Goal: Task Accomplishment & Management: Use online tool/utility

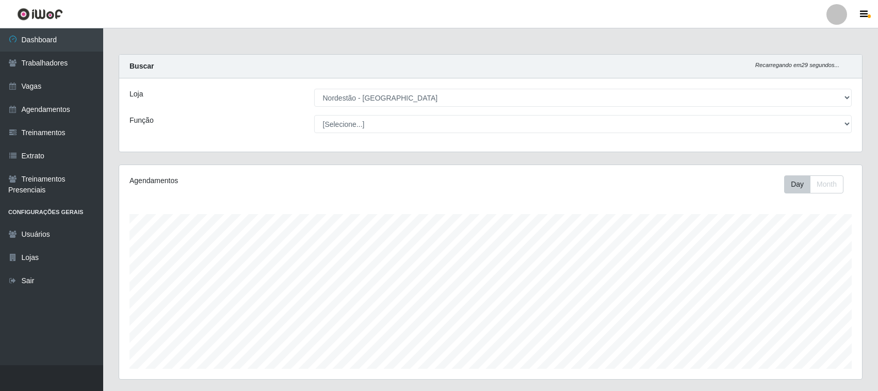
select select "420"
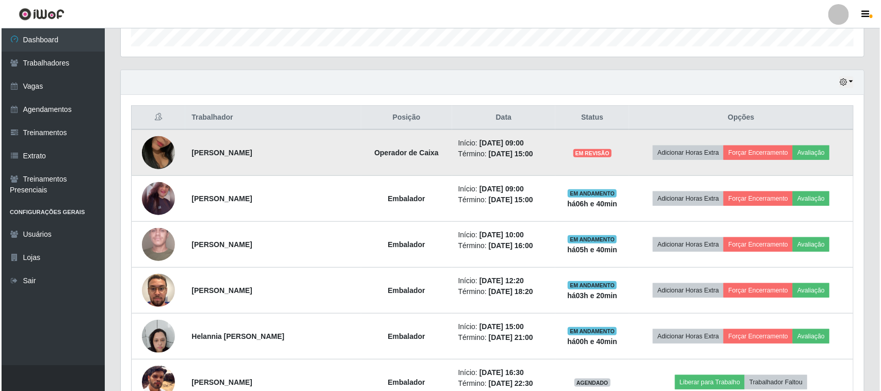
scroll to position [215, 743]
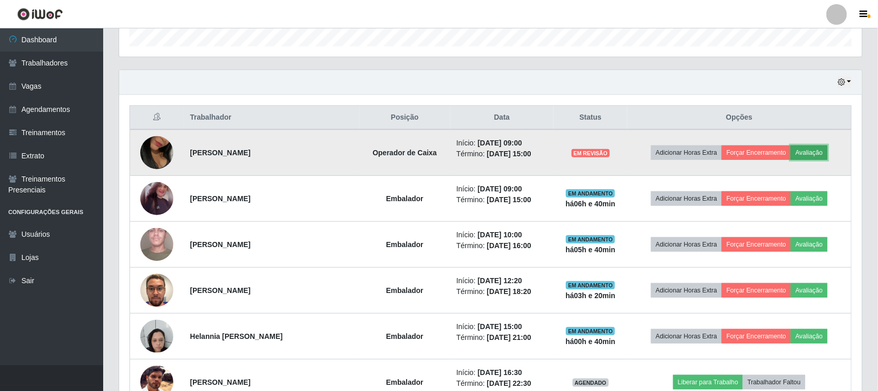
click at [826, 156] on button "Avaliação" at bounding box center [809, 153] width 37 height 14
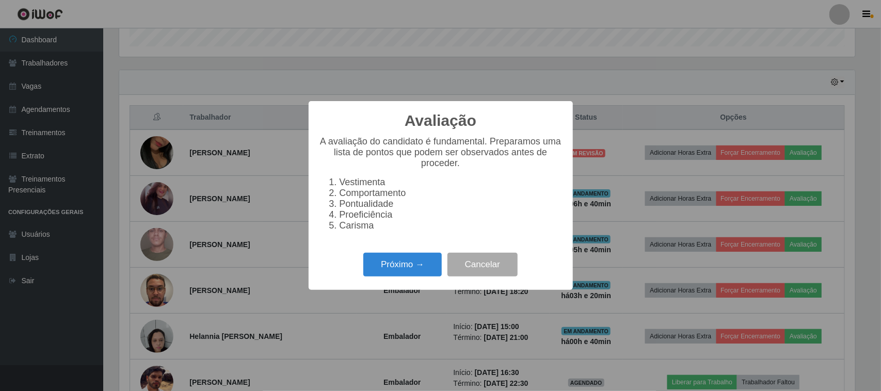
scroll to position [215, 736]
click at [391, 269] on button "Próximo →" at bounding box center [402, 265] width 78 height 24
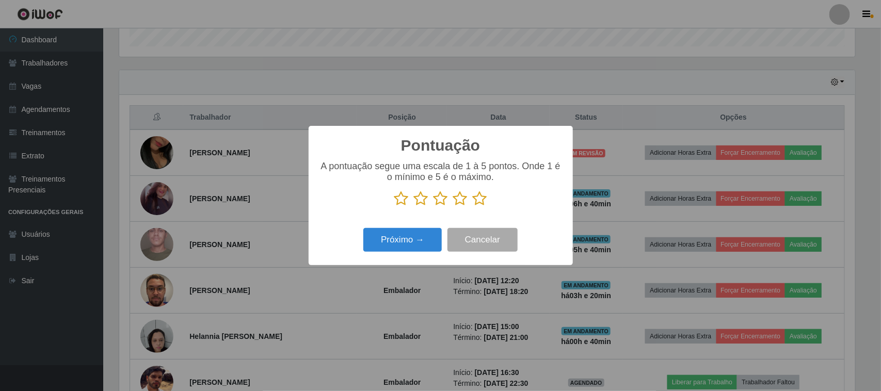
click at [483, 201] on icon at bounding box center [480, 198] width 14 height 15
click at [473, 206] on input "radio" at bounding box center [473, 206] width 0 height 0
click at [418, 240] on button "Próximo →" at bounding box center [402, 240] width 78 height 24
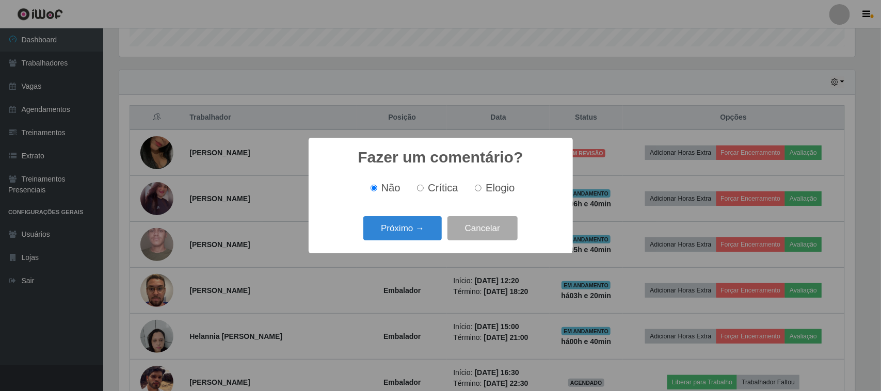
click at [480, 191] on input "Elogio" at bounding box center [478, 188] width 7 height 7
radio input "true"
click at [396, 235] on button "Próximo →" at bounding box center [402, 228] width 78 height 24
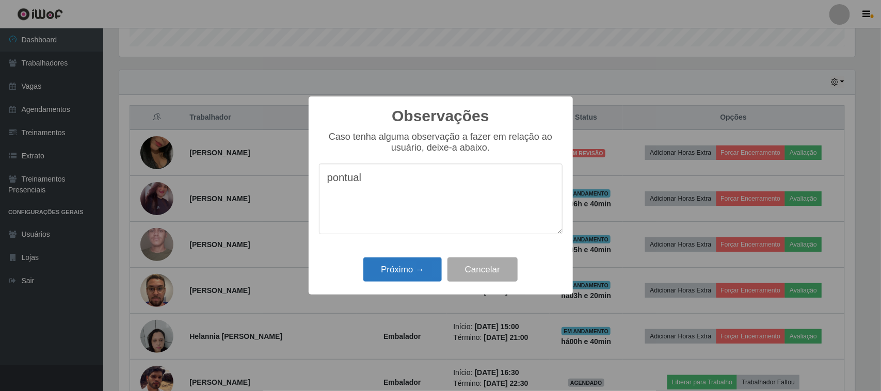
type textarea "pontual"
click at [403, 270] on button "Próximo →" at bounding box center [402, 269] width 78 height 24
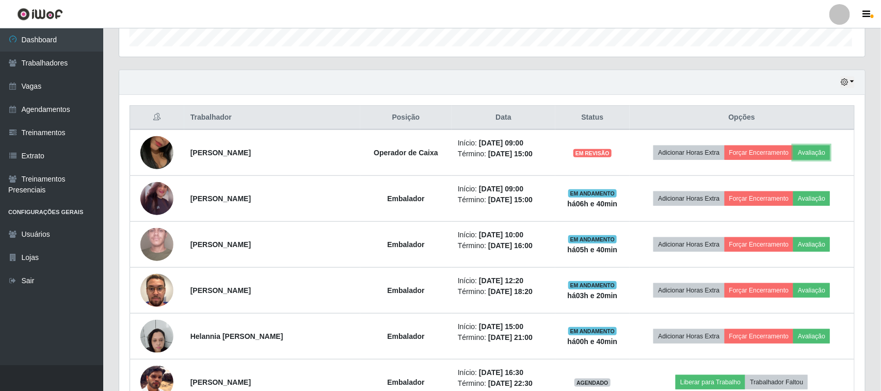
scroll to position [215, 743]
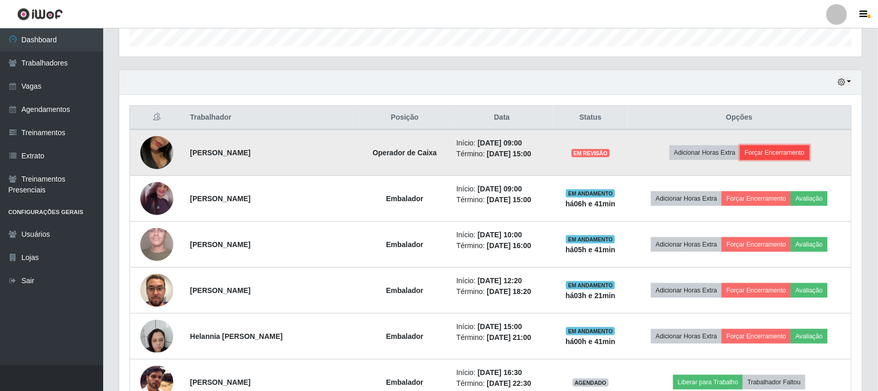
click at [774, 155] on button "Forçar Encerramento" at bounding box center [774, 153] width 69 height 14
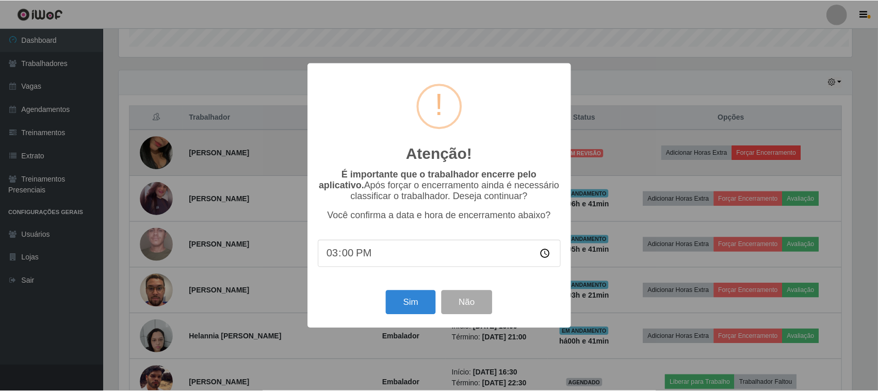
scroll to position [215, 736]
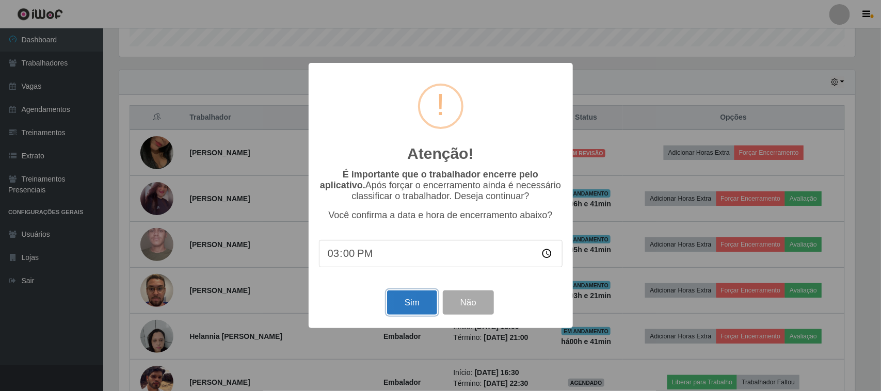
click at [411, 304] on button "Sim" at bounding box center [412, 302] width 50 height 24
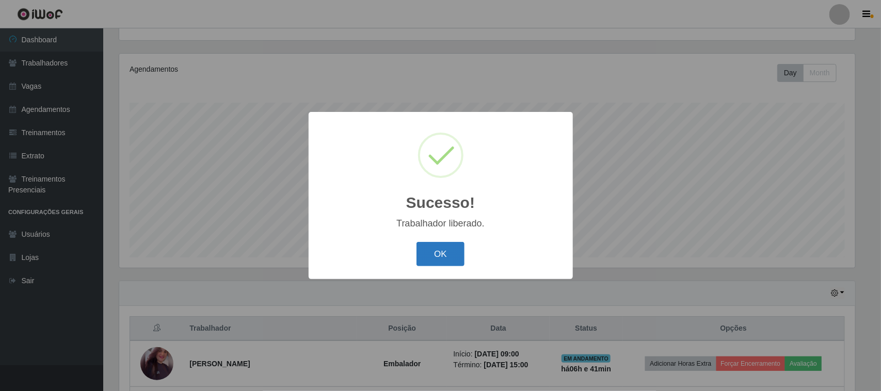
click at [435, 254] on button "OK" at bounding box center [440, 254] width 48 height 24
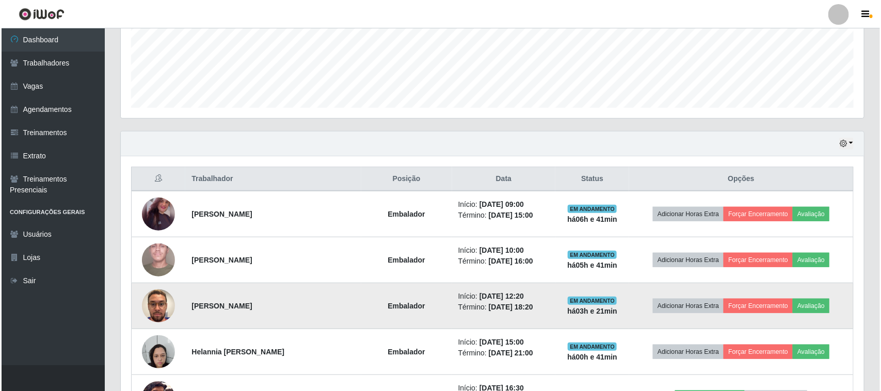
scroll to position [305, 0]
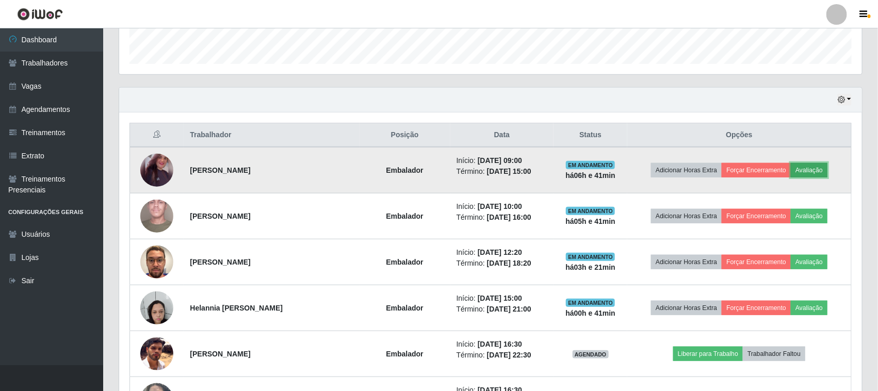
click at [805, 170] on button "Avaliação" at bounding box center [809, 170] width 37 height 14
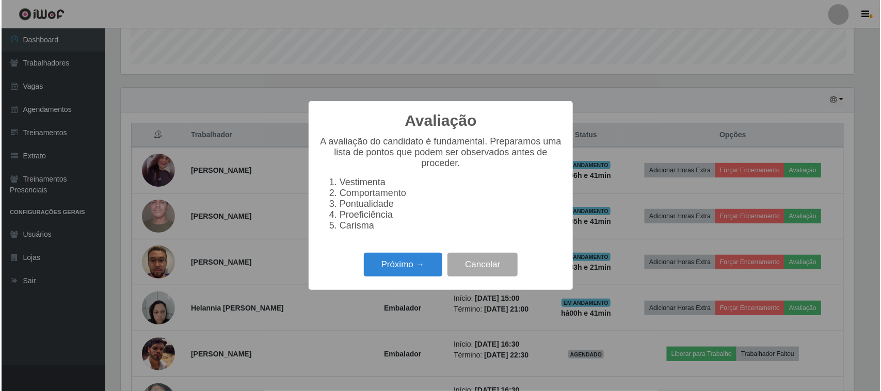
scroll to position [215, 736]
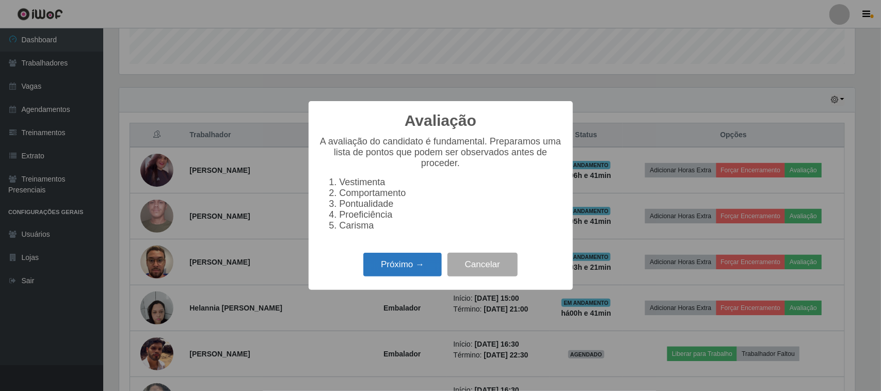
click at [427, 262] on button "Próximo →" at bounding box center [402, 265] width 78 height 24
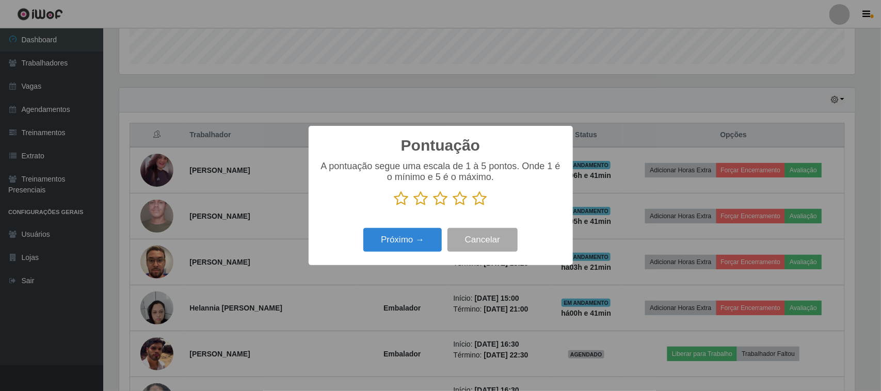
scroll to position [515744, 515222]
click at [480, 204] on icon at bounding box center [480, 198] width 14 height 15
click at [473, 206] on input "radio" at bounding box center [473, 206] width 0 height 0
click at [426, 233] on button "Próximo →" at bounding box center [402, 240] width 78 height 24
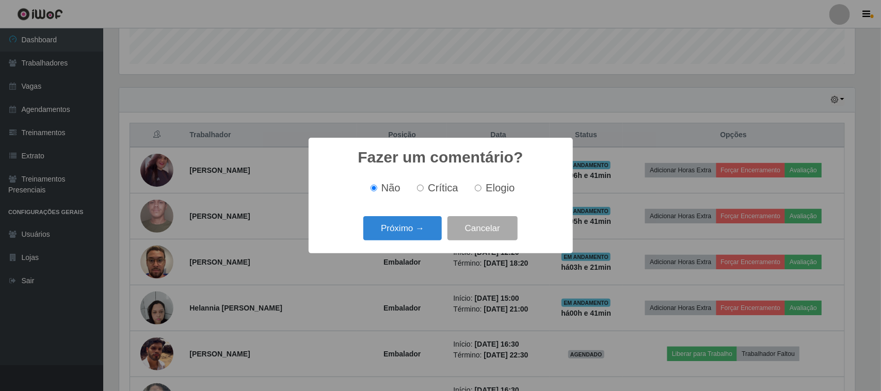
click at [481, 188] on label "Elogio" at bounding box center [493, 188] width 44 height 12
click at [481, 188] on input "Elogio" at bounding box center [478, 188] width 7 height 7
radio input "true"
click at [422, 215] on div "Próximo → Cancelar" at bounding box center [441, 228] width 244 height 29
click at [422, 223] on button "Próximo →" at bounding box center [402, 228] width 78 height 24
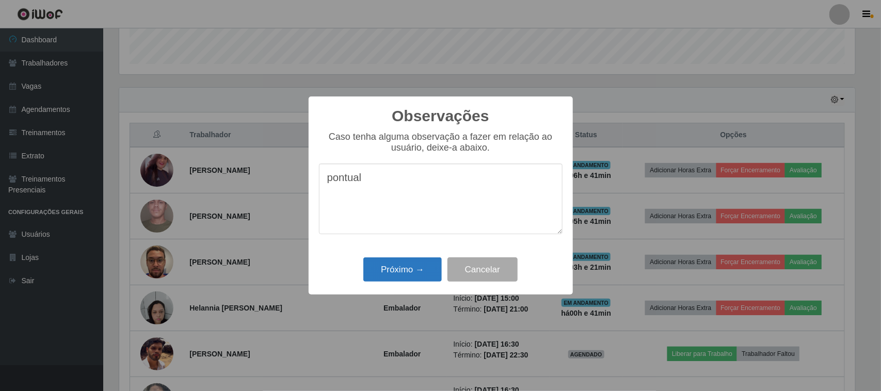
type textarea "pontual"
click at [393, 260] on button "Próximo →" at bounding box center [402, 269] width 78 height 24
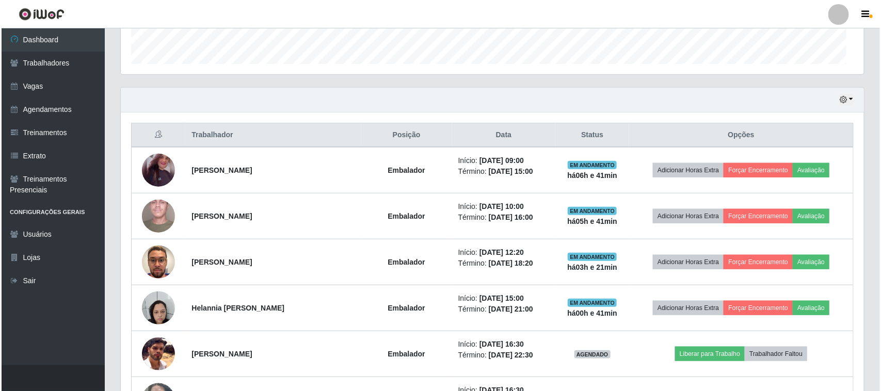
scroll to position [215, 743]
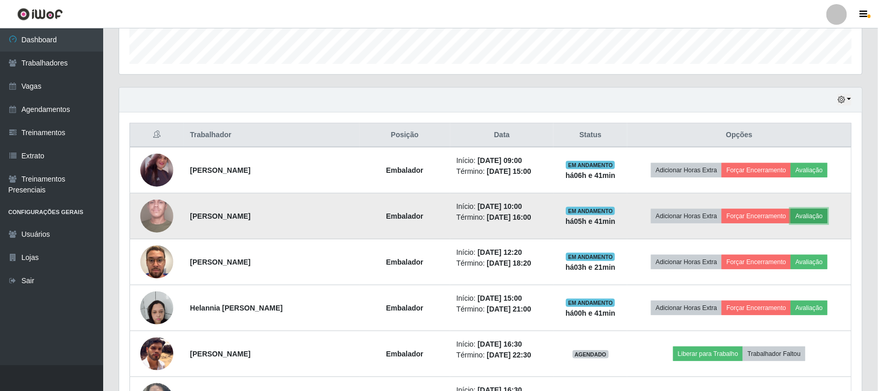
click at [813, 214] on button "Avaliação" at bounding box center [809, 216] width 37 height 14
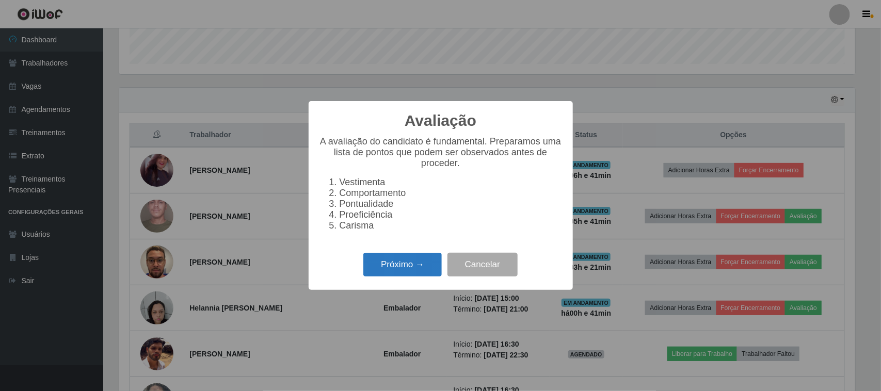
click at [396, 267] on button "Próximo →" at bounding box center [402, 265] width 78 height 24
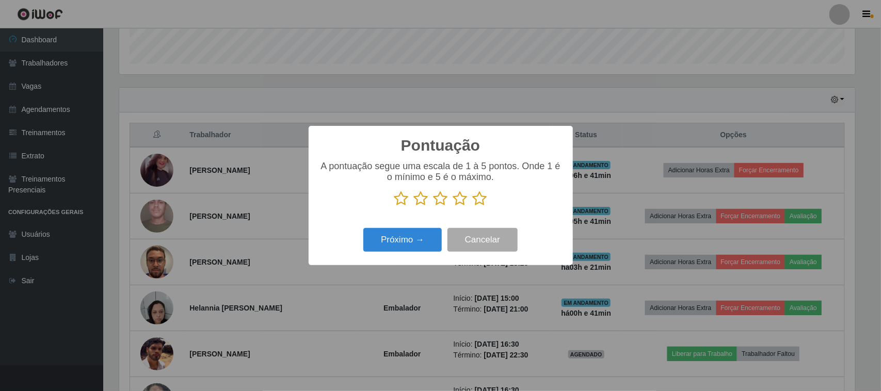
scroll to position [515744, 515222]
click at [486, 199] on icon at bounding box center [480, 198] width 14 height 15
click at [473, 206] on input "radio" at bounding box center [473, 206] width 0 height 0
click at [425, 238] on button "Próximo →" at bounding box center [402, 240] width 78 height 24
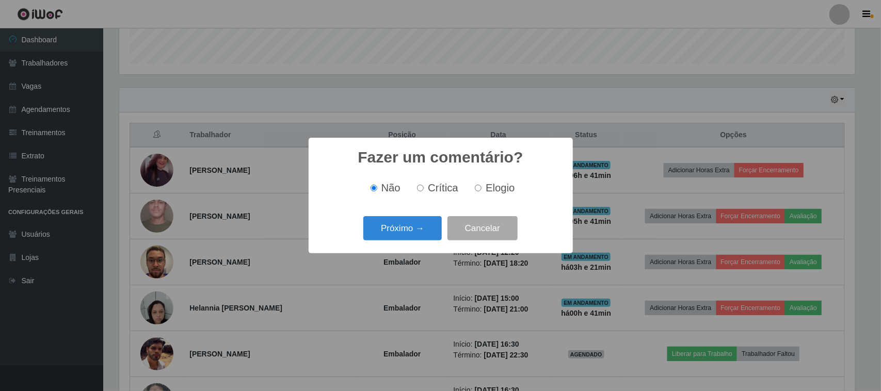
scroll to position [0, 0]
click at [484, 189] on label "Elogio" at bounding box center [493, 188] width 44 height 12
click at [481, 189] on input "Elogio" at bounding box center [478, 188] width 7 height 7
radio input "true"
click at [419, 224] on button "Próximo →" at bounding box center [402, 228] width 78 height 24
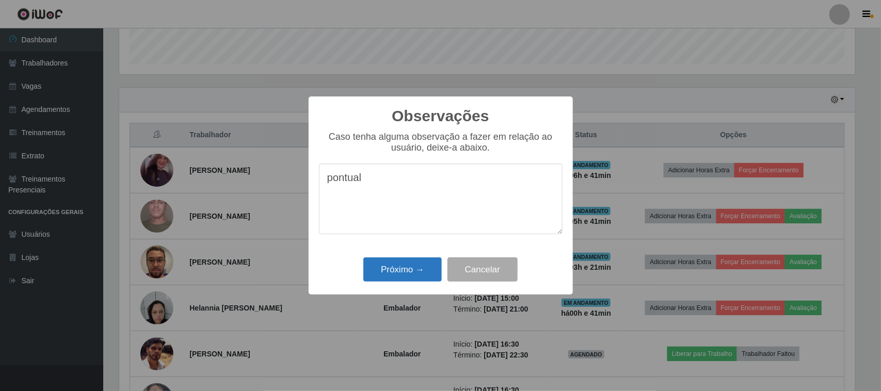
type textarea "pontual"
click at [405, 271] on button "Próximo →" at bounding box center [402, 269] width 78 height 24
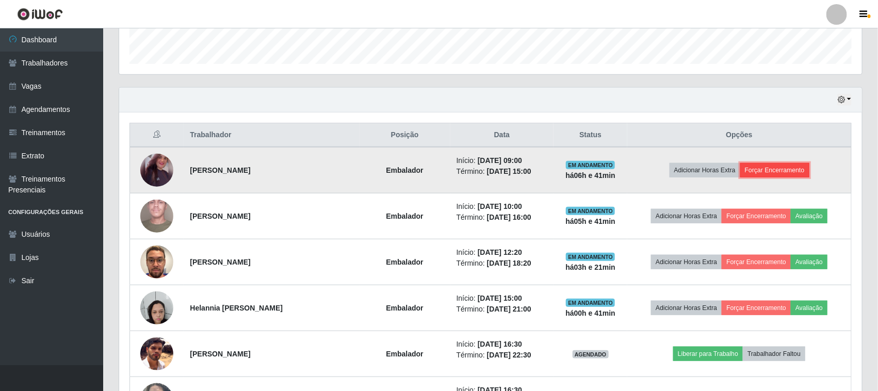
click at [782, 173] on button "Forçar Encerramento" at bounding box center [774, 170] width 69 height 14
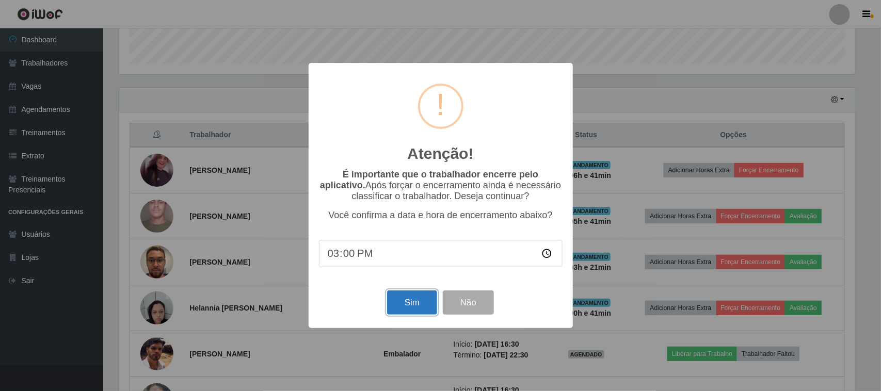
click at [416, 297] on button "Sim" at bounding box center [412, 302] width 50 height 24
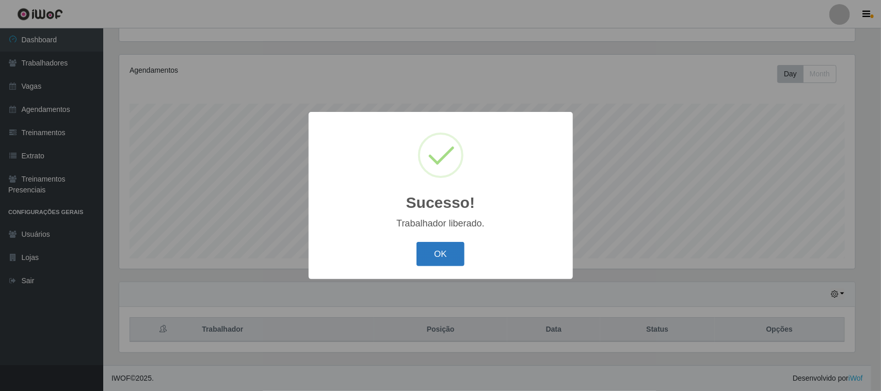
click at [427, 254] on button "OK" at bounding box center [440, 254] width 48 height 24
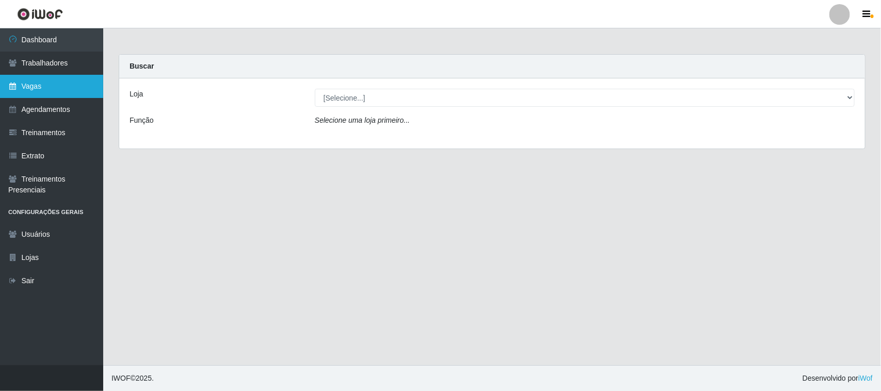
click at [40, 89] on link "Vagas" at bounding box center [51, 86] width 103 height 23
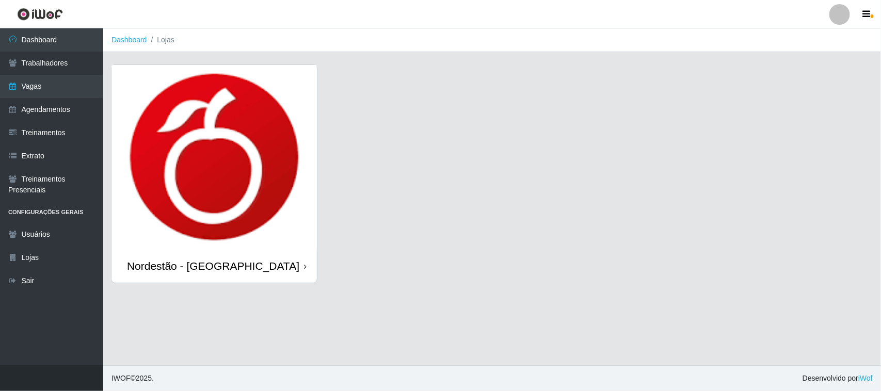
click at [304, 267] on icon at bounding box center [305, 266] width 3 height 7
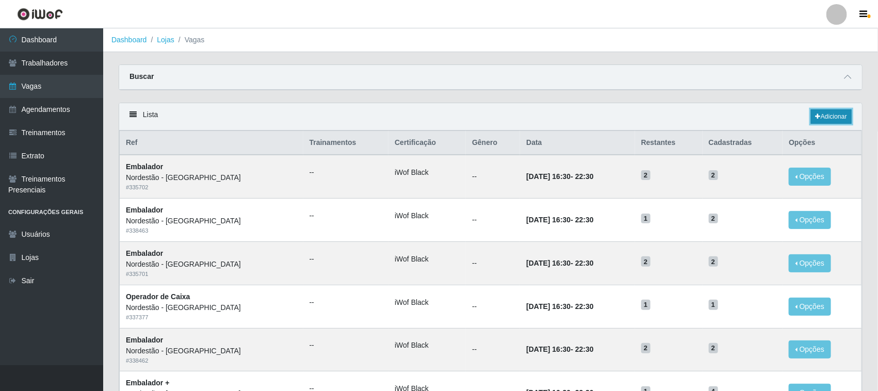
click at [823, 112] on link "Adicionar" at bounding box center [831, 116] width 41 height 14
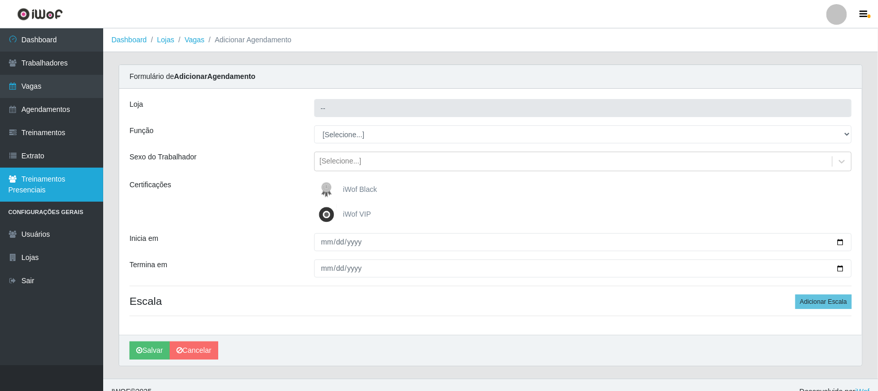
type input "Nordestão - [GEOGRAPHIC_DATA]"
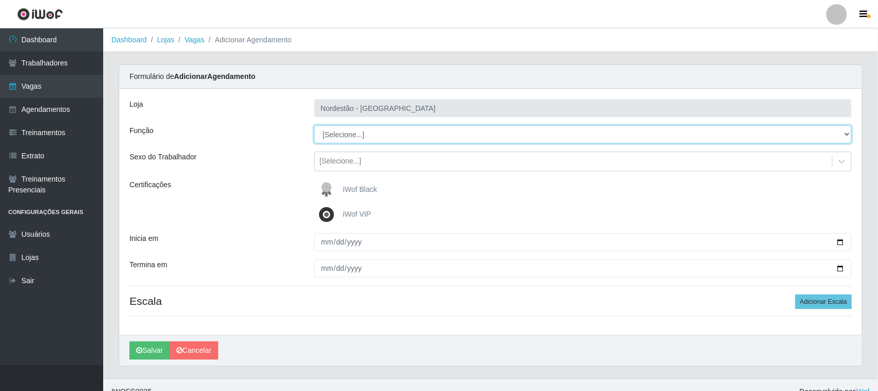
click at [346, 133] on select "[Selecione...] Balconista de Padaria Balconista de Padaria + Balconista de Pada…" at bounding box center [583, 134] width 538 height 18
select select "22"
click at [314, 125] on select "[Selecione...] Balconista de Padaria Balconista de Padaria + Balconista de Pada…" at bounding box center [583, 134] width 538 height 18
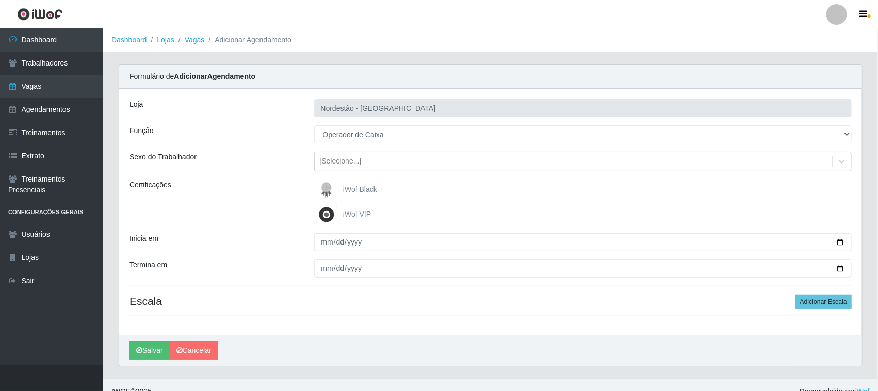
click at [346, 192] on span "iWof Black" at bounding box center [360, 189] width 34 height 8
click at [0, 0] on input "iWof Black" at bounding box center [0, 0] width 0 height 0
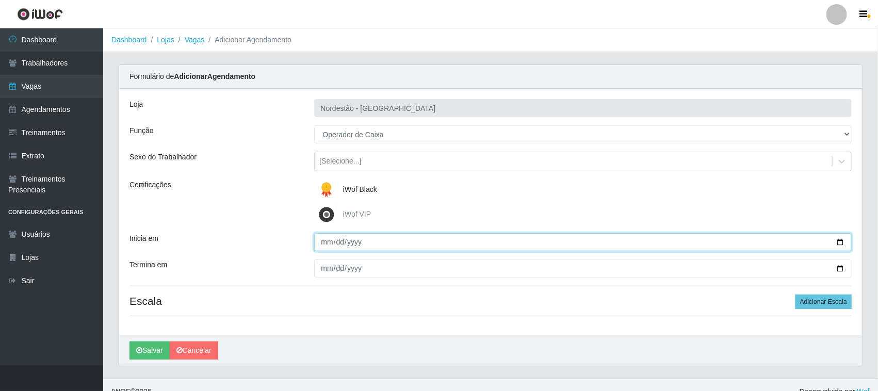
click at [839, 240] on input "Inicia em" at bounding box center [583, 242] width 538 height 18
type input "2025-09-05"
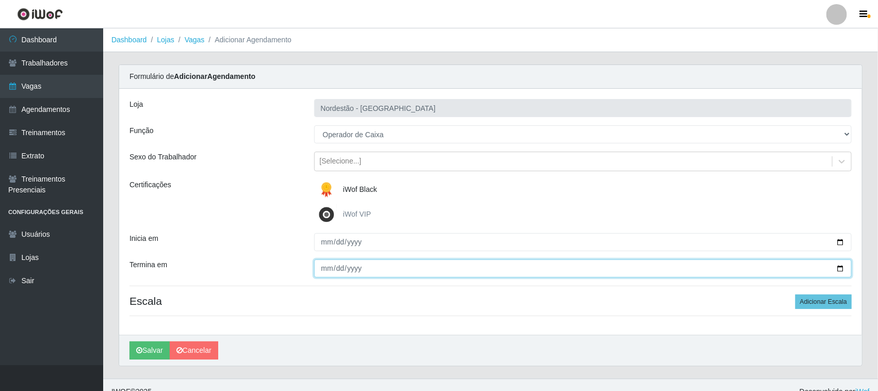
click at [842, 267] on input "Termina em" at bounding box center [583, 269] width 538 height 18
type input "2025-09-05"
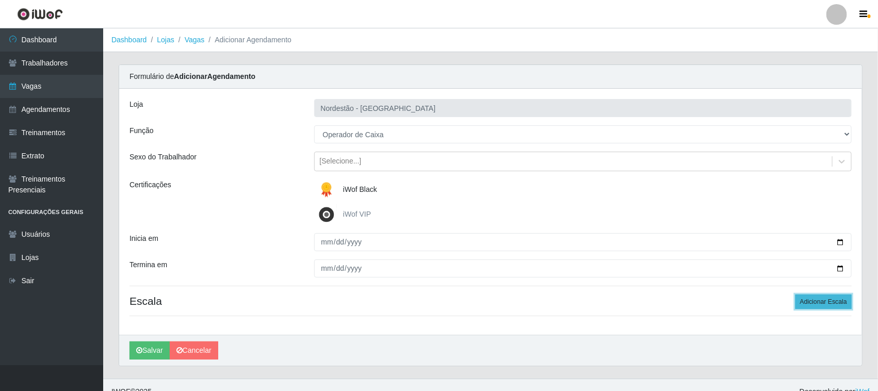
click at [826, 303] on button "Adicionar Escala" at bounding box center [824, 302] width 56 height 14
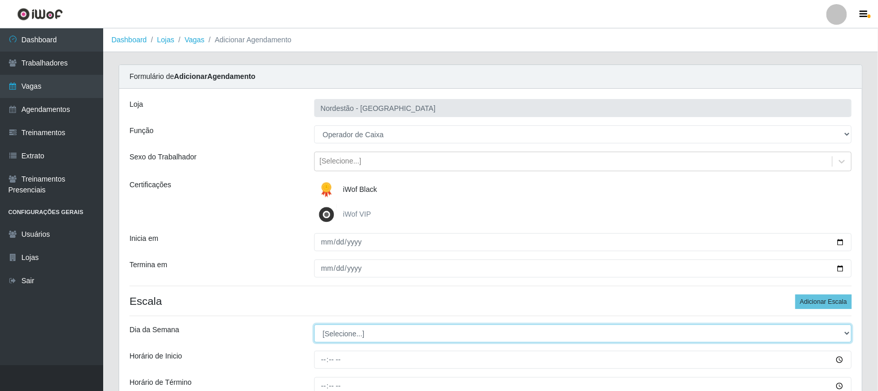
click at [377, 341] on select "[Selecione...] Segunda Terça Quarta Quinta Sexta Sábado Domingo" at bounding box center [583, 334] width 538 height 18
select select "6"
click at [314, 325] on select "[Selecione...] Segunda Terça Quarta Quinta Sexta Sábado Domingo" at bounding box center [583, 334] width 538 height 18
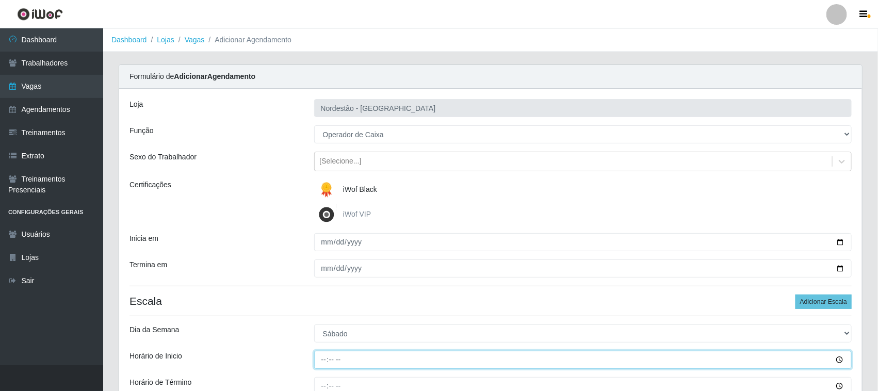
click at [319, 357] on input "Horário de Inicio" at bounding box center [583, 360] width 538 height 18
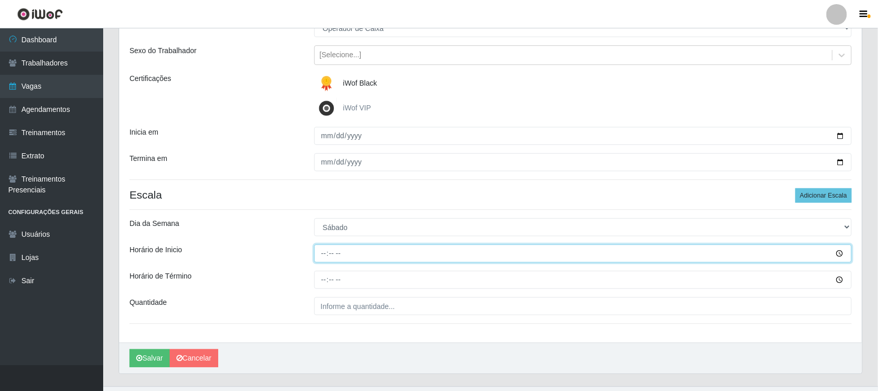
scroll to position [128, 0]
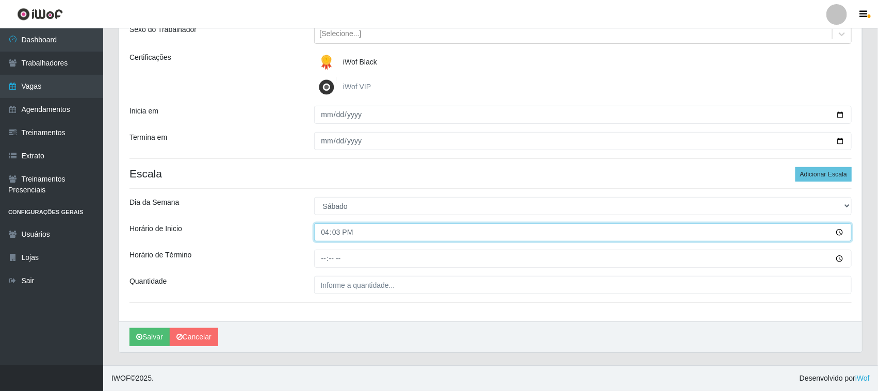
type input "16:30"
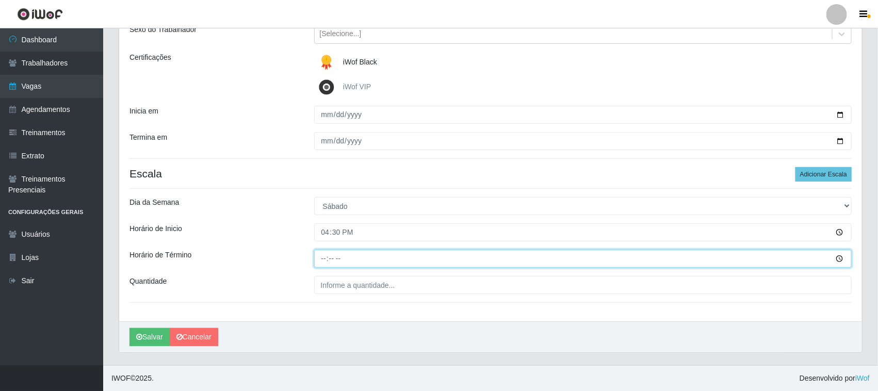
click at [324, 253] on input "Horário de Término" at bounding box center [583, 259] width 538 height 18
type input "22:30"
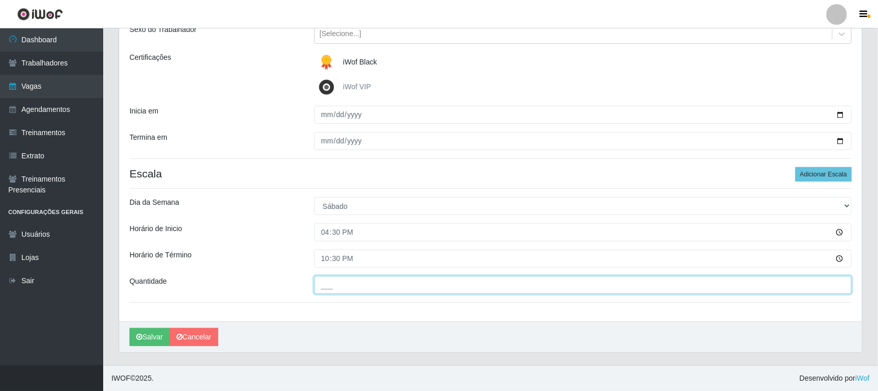
click at [361, 285] on input "___" at bounding box center [583, 285] width 538 height 18
type input "01_"
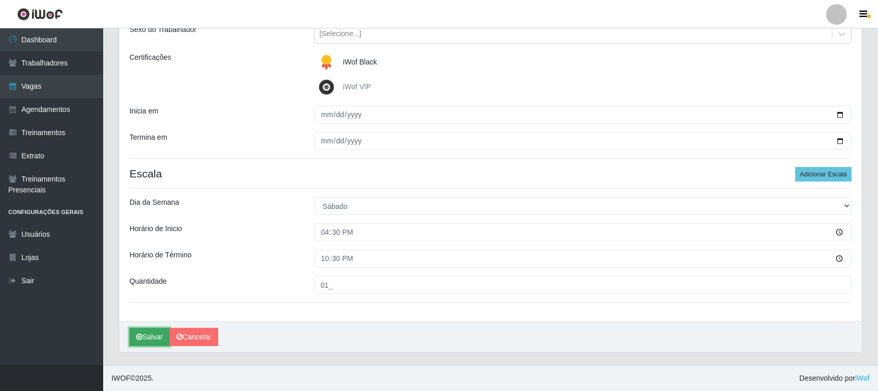
click at [158, 333] on button "Salvar" at bounding box center [150, 337] width 40 height 18
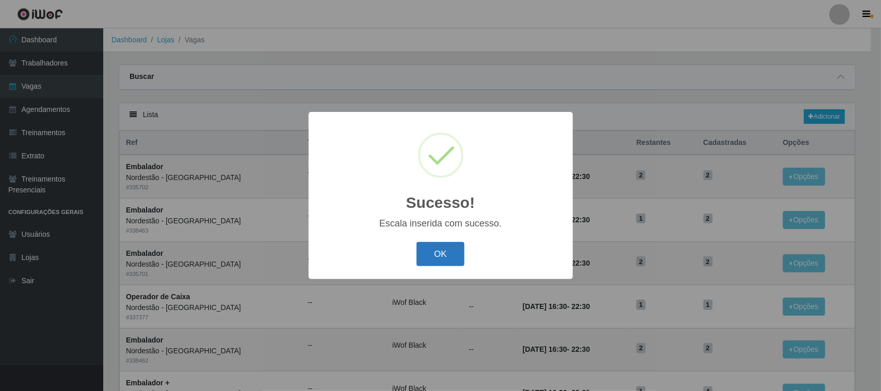
click at [424, 253] on button "OK" at bounding box center [440, 254] width 48 height 24
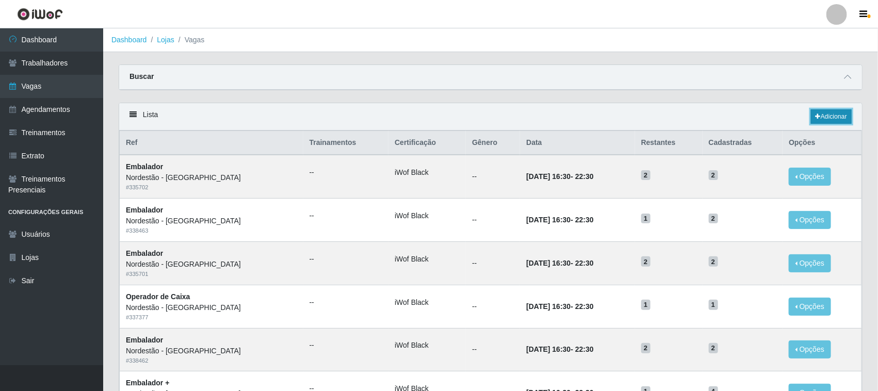
click at [828, 119] on link "Adicionar" at bounding box center [831, 116] width 41 height 14
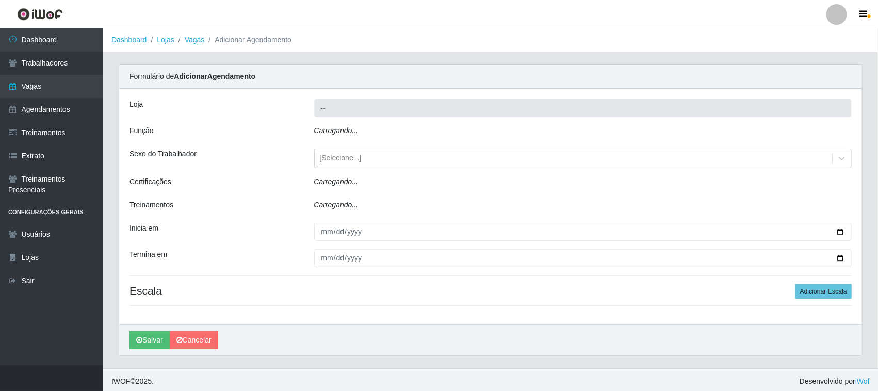
type input "Nordestão - [GEOGRAPHIC_DATA]"
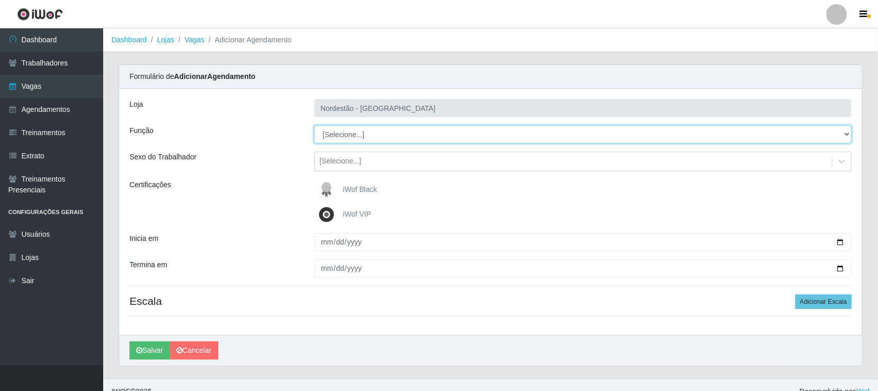
click at [361, 131] on select "[Selecione...] Balconista de Padaria Balconista de Padaria + Balconista de Pada…" at bounding box center [583, 134] width 538 height 18
select select "72"
click at [314, 125] on select "[Selecione...] Balconista de Padaria Balconista de Padaria + Balconista de Pada…" at bounding box center [583, 134] width 538 height 18
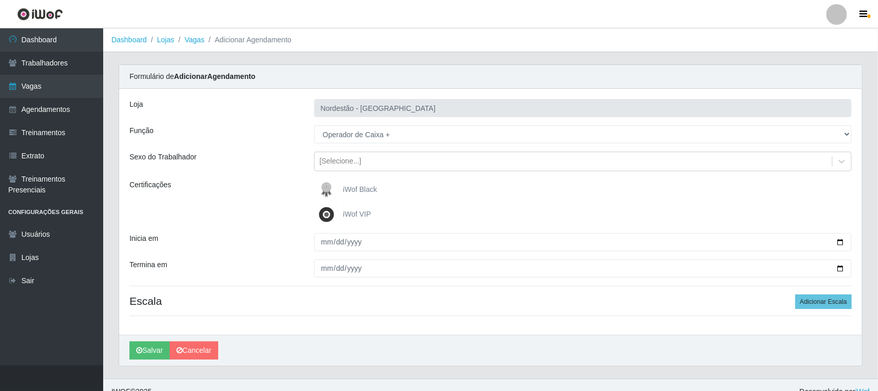
click at [360, 189] on span "iWof Black" at bounding box center [360, 189] width 34 height 8
click at [0, 0] on input "iWof Black" at bounding box center [0, 0] width 0 height 0
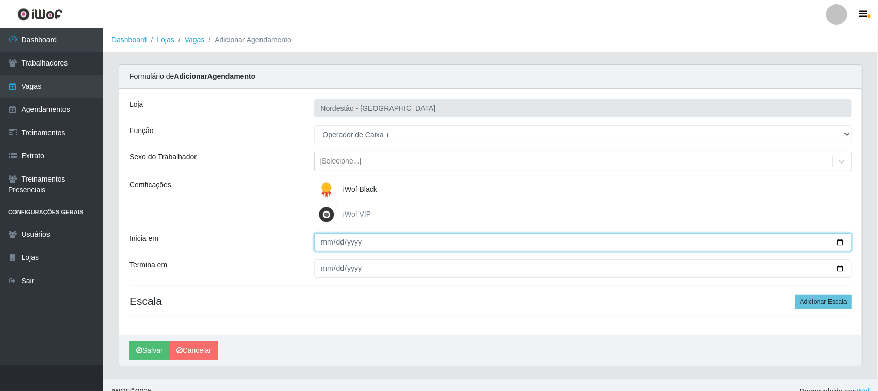
click at [840, 238] on input "Inicia em" at bounding box center [583, 242] width 538 height 18
type input "2025-09-06"
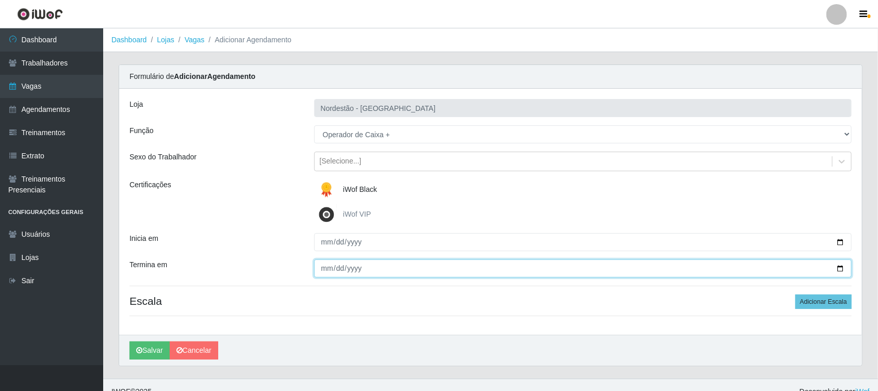
click at [840, 264] on input "Termina em" at bounding box center [583, 269] width 538 height 18
type input "2025-09-06"
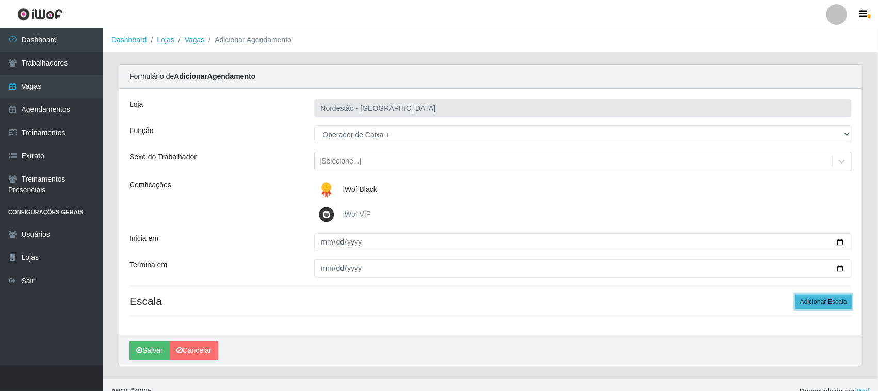
click at [812, 299] on button "Adicionar Escala" at bounding box center [824, 302] width 56 height 14
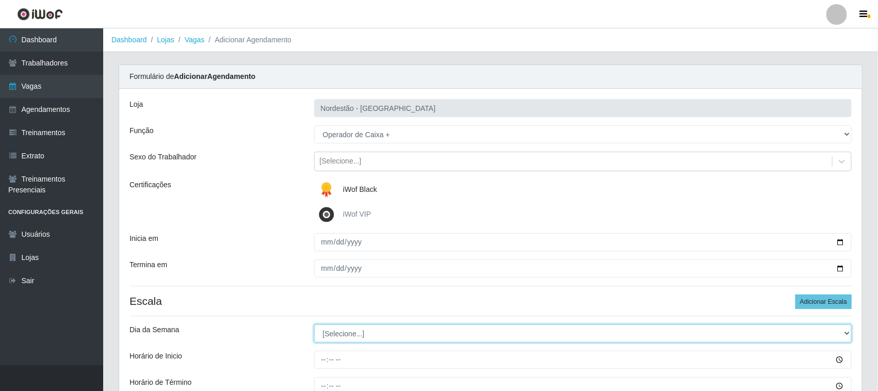
click at [360, 332] on select "[Selecione...] Segunda Terça Quarta Quinta Sexta Sábado Domingo" at bounding box center [583, 334] width 538 height 18
select select "6"
click at [314, 325] on select "[Selecione...] Segunda Terça Quarta Quinta Sexta Sábado Domingo" at bounding box center [583, 334] width 538 height 18
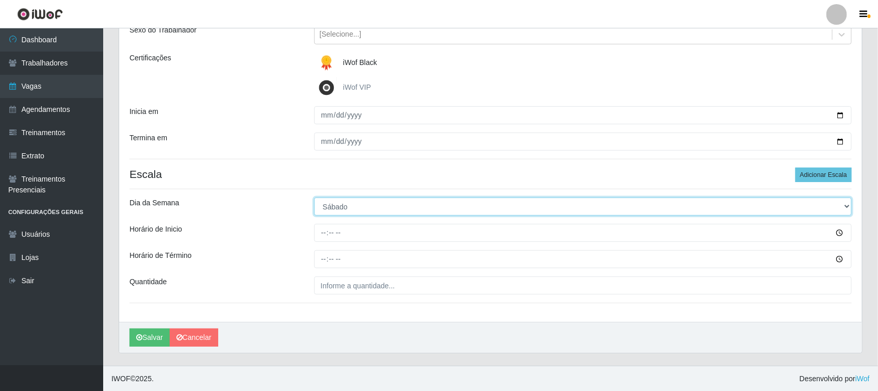
scroll to position [128, 0]
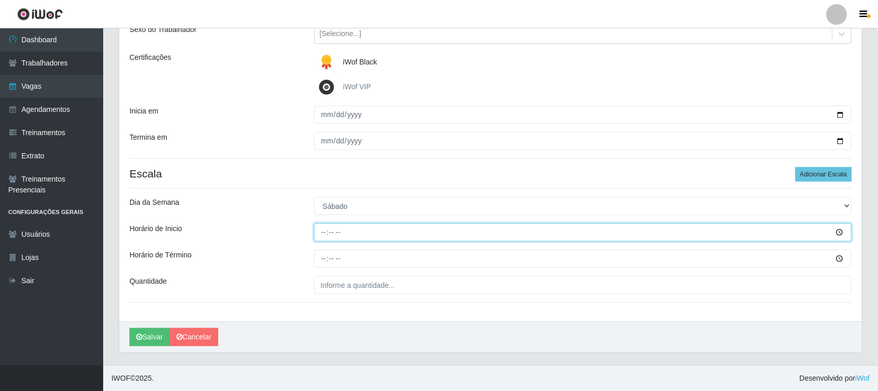
click at [324, 228] on input "Horário de Inicio" at bounding box center [583, 232] width 538 height 18
type input "16:30"
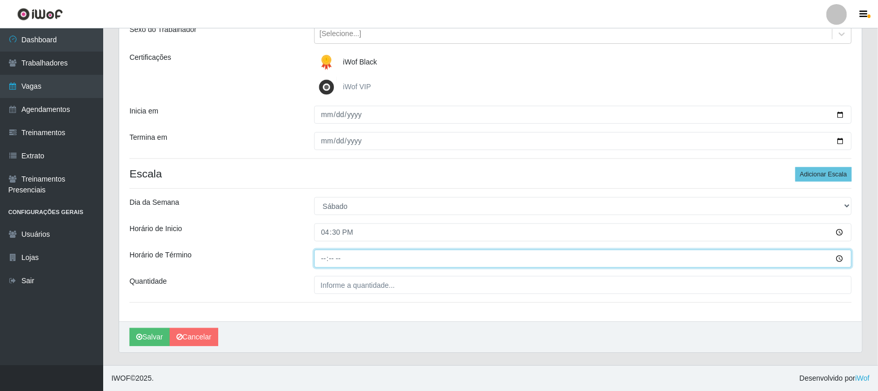
click at [316, 257] on input "Horário de Término" at bounding box center [583, 259] width 538 height 18
type input "22:30"
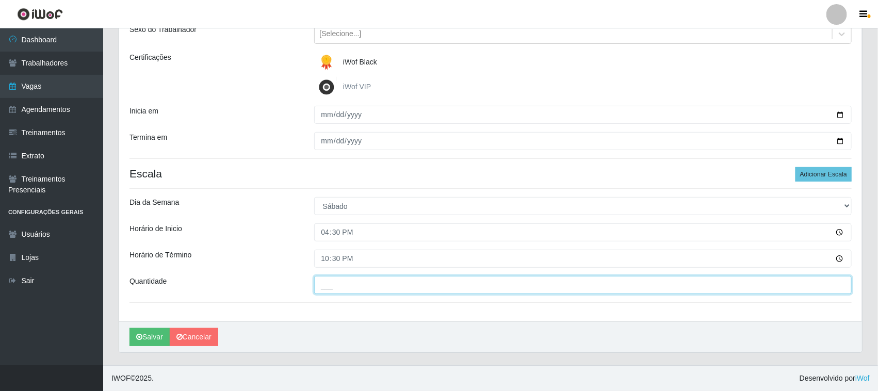
click at [347, 282] on input "___" at bounding box center [583, 285] width 538 height 18
type input "01_"
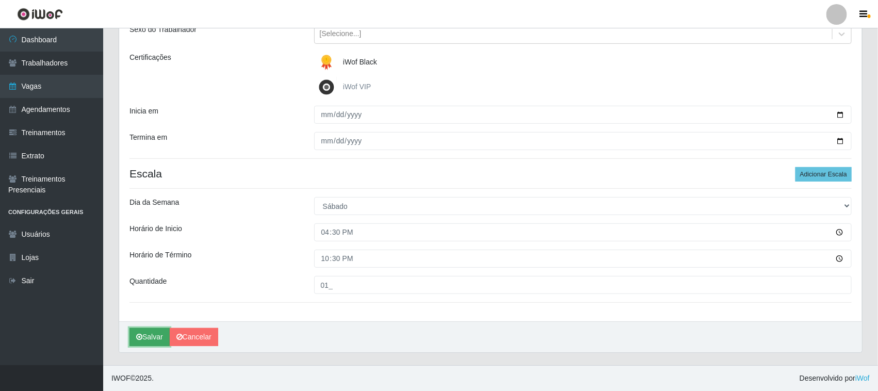
click at [153, 338] on button "Salvar" at bounding box center [150, 337] width 40 height 18
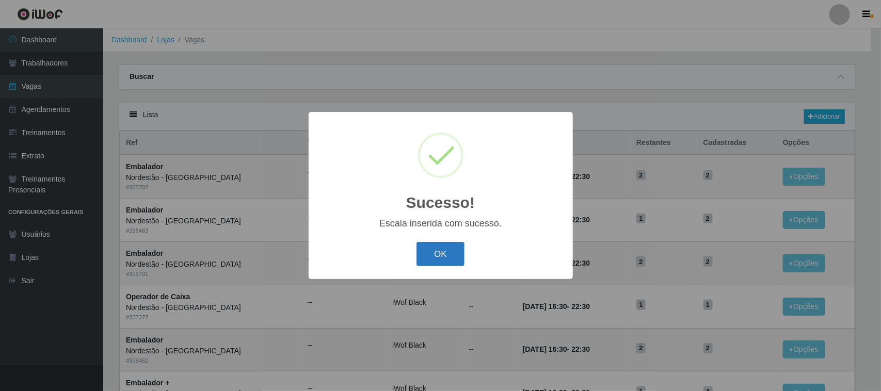
click at [426, 251] on button "OK" at bounding box center [440, 254] width 48 height 24
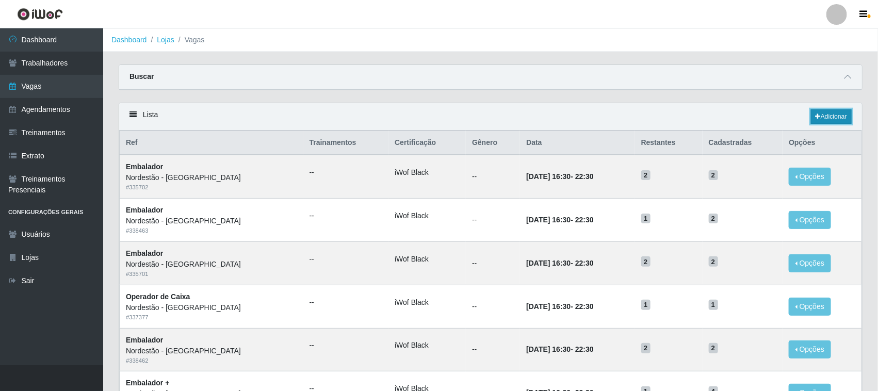
click at [836, 120] on link "Adicionar" at bounding box center [831, 116] width 41 height 14
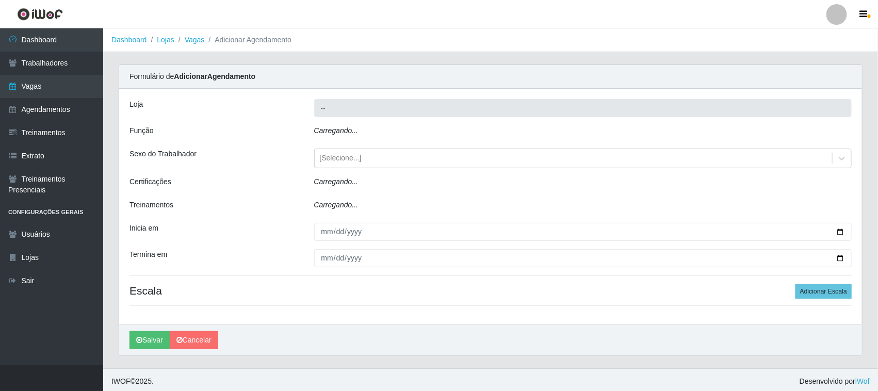
type input "Nordestão - [GEOGRAPHIC_DATA]"
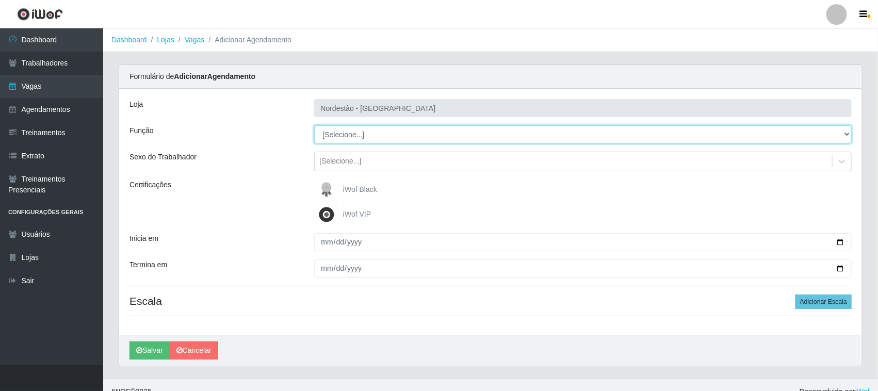
click at [385, 132] on select "[Selecione...] Balconista de Padaria Balconista de Padaria + Balconista de Pada…" at bounding box center [583, 134] width 538 height 18
select select "73"
click at [314, 125] on select "[Selecione...] Balconista de Padaria Balconista de Padaria + Balconista de Pada…" at bounding box center [583, 134] width 538 height 18
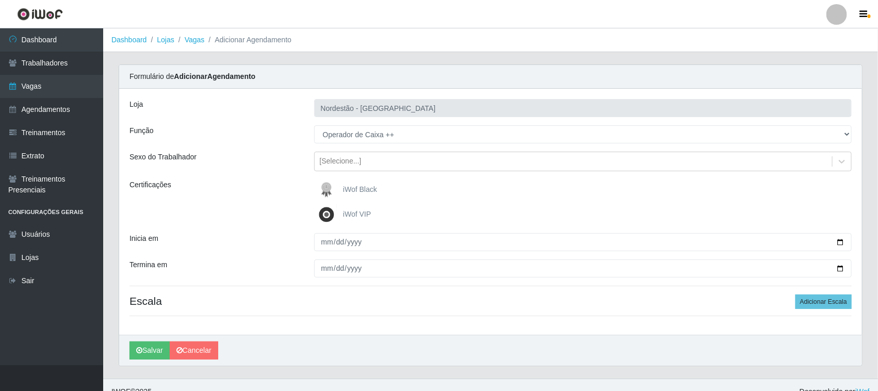
click at [362, 188] on span "iWof Black" at bounding box center [360, 189] width 34 height 8
click at [0, 0] on input "iWof Black" at bounding box center [0, 0] width 0 height 0
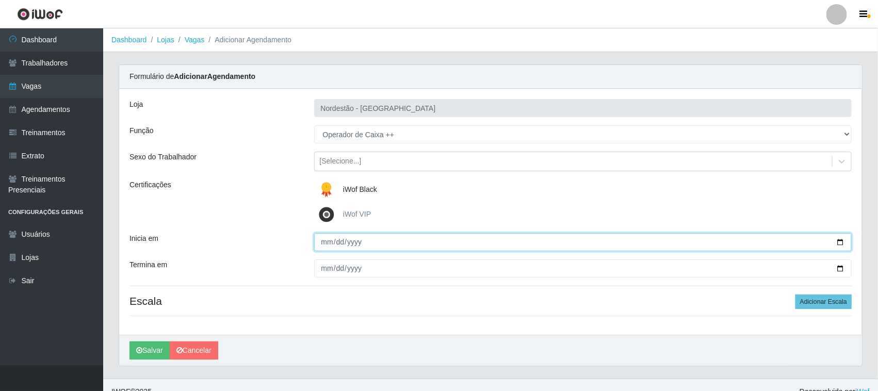
click at [840, 243] on input "Inicia em" at bounding box center [583, 242] width 538 height 18
type input "2025-09-07"
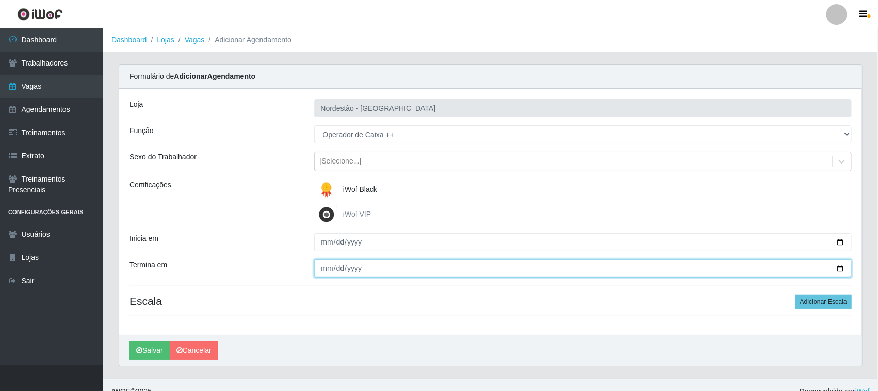
click at [843, 266] on input "Termina em" at bounding box center [583, 269] width 538 height 18
type input "2025-09-07"
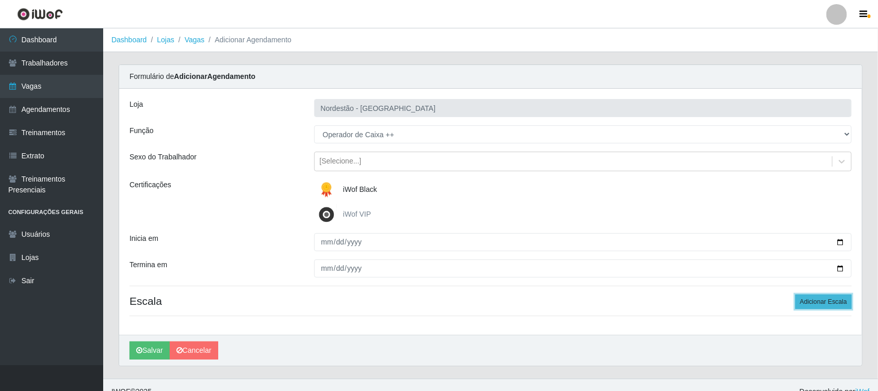
click at [813, 305] on button "Adicionar Escala" at bounding box center [824, 302] width 56 height 14
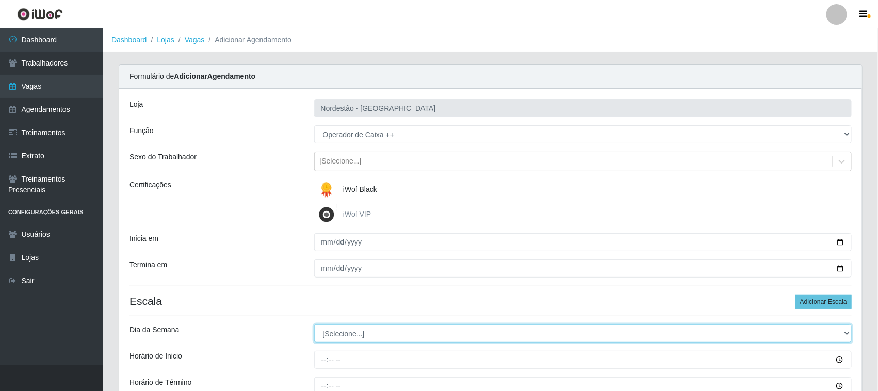
click at [342, 336] on select "[Selecione...] Segunda Terça Quarta Quinta Sexta Sábado Domingo" at bounding box center [583, 334] width 538 height 18
select select "0"
click at [314, 325] on select "[Selecione...] Segunda Terça Quarta Quinta Sexta Sábado Domingo" at bounding box center [583, 334] width 538 height 18
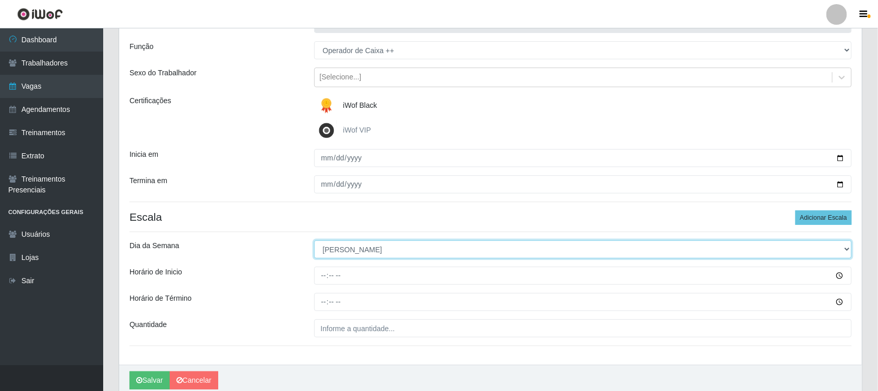
scroll to position [128, 0]
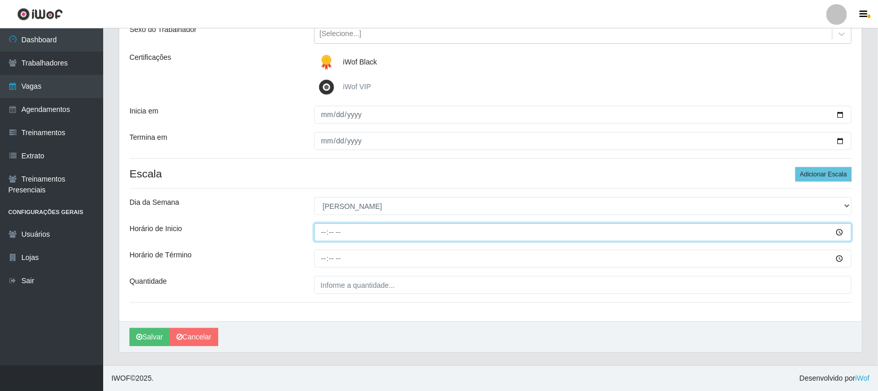
click at [324, 231] on input "Horário de Inicio" at bounding box center [583, 232] width 538 height 18
type input "16:30"
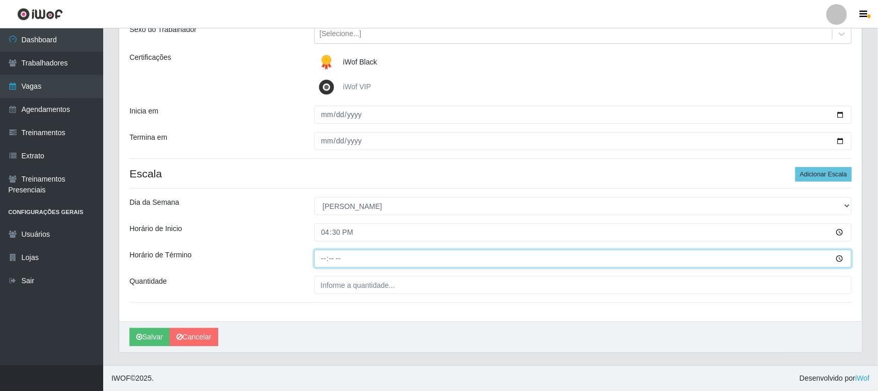
click at [316, 255] on input "Horário de Término" at bounding box center [583, 259] width 538 height 18
type input "22:30"
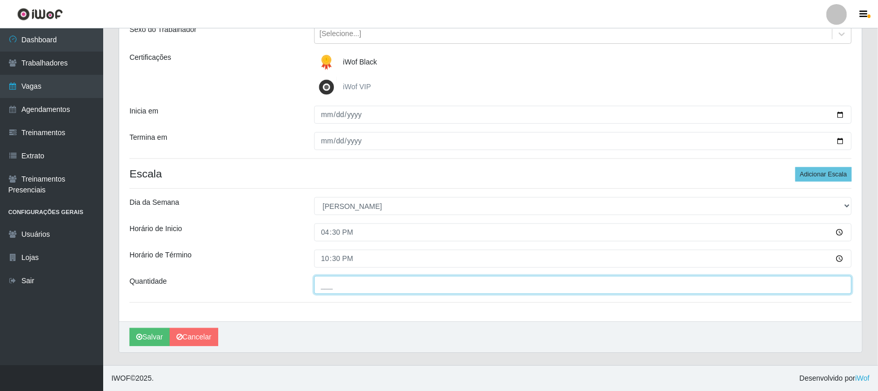
click at [365, 287] on input "___" at bounding box center [583, 285] width 538 height 18
type input "01_"
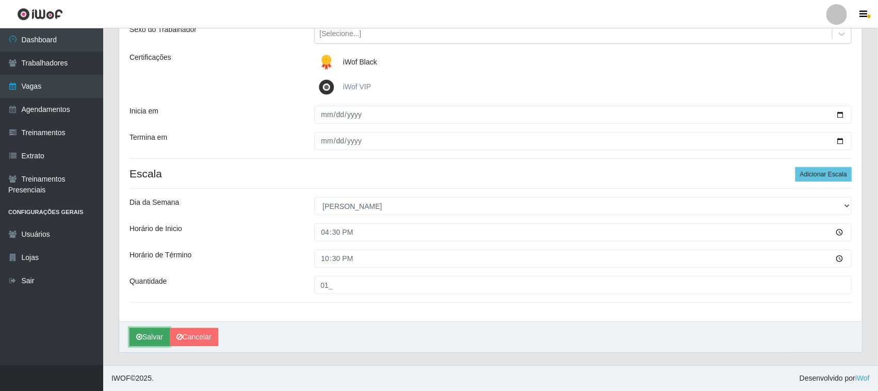
click at [158, 335] on button "Salvar" at bounding box center [150, 337] width 40 height 18
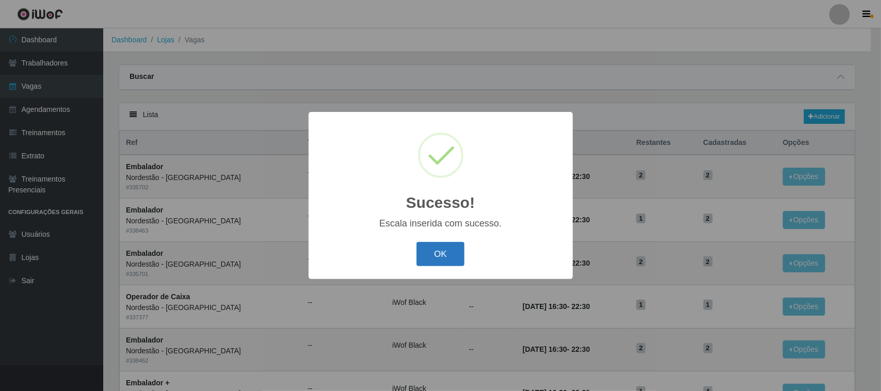
click at [441, 256] on button "OK" at bounding box center [440, 254] width 48 height 24
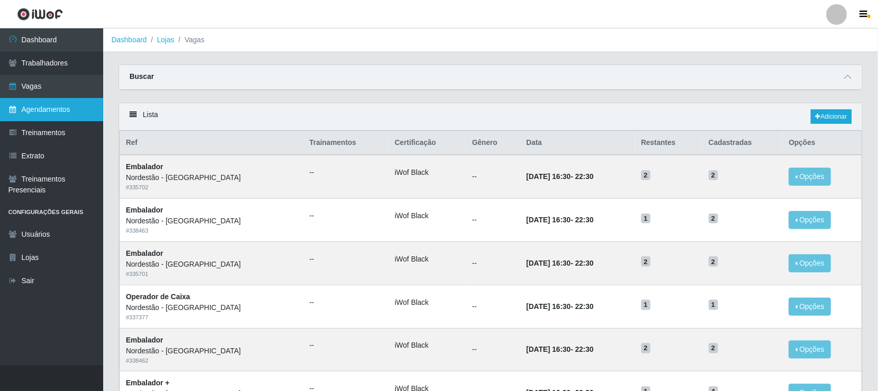
click at [47, 106] on link "Agendamentos" at bounding box center [51, 109] width 103 height 23
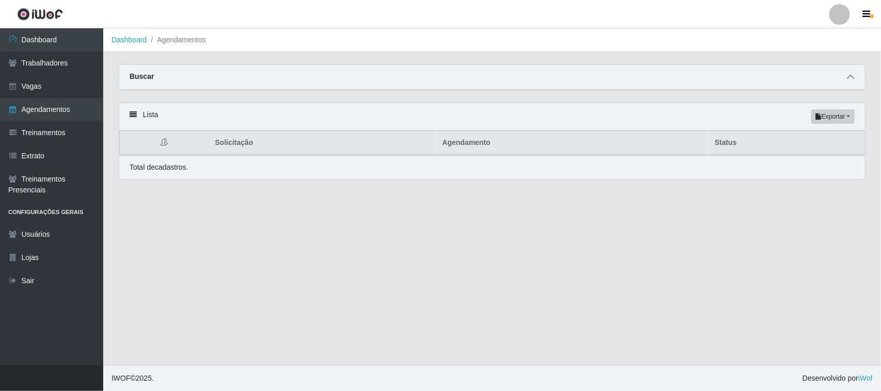
click at [854, 76] on span at bounding box center [850, 77] width 12 height 12
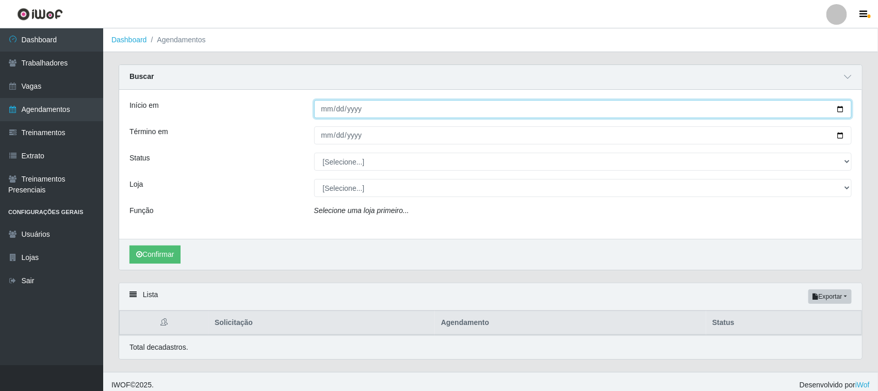
click at [845, 106] on input "Início em" at bounding box center [583, 109] width 538 height 18
type input "2025-09-05"
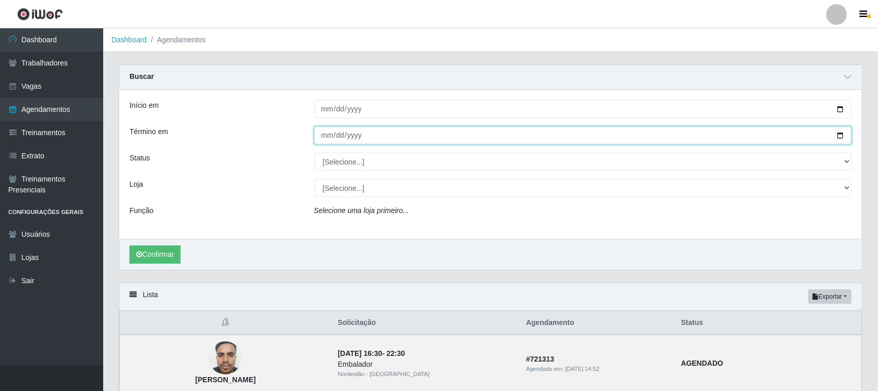
click at [841, 135] on input "Término em" at bounding box center [583, 135] width 538 height 18
click at [835, 137] on input "Término em" at bounding box center [583, 135] width 538 height 18
click at [839, 133] on input "Término em" at bounding box center [583, 135] width 538 height 18
type input "2025-09-05"
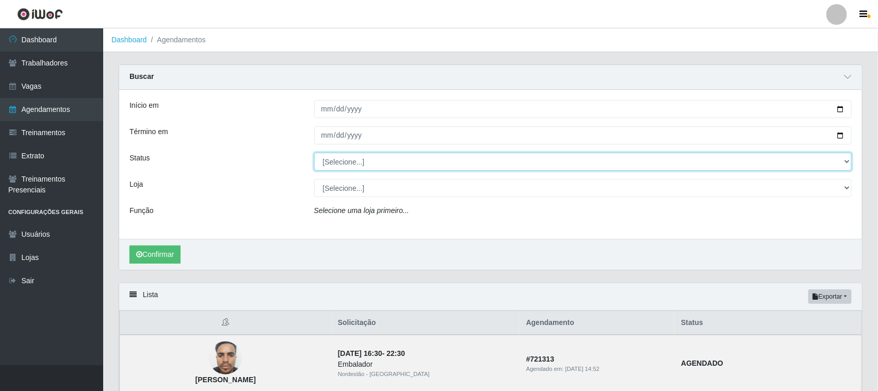
click at [353, 160] on select "[Selecione...] AGENDADO AGUARDANDO LIBERAR EM ANDAMENTO EM REVISÃO FINALIZADO C…" at bounding box center [583, 162] width 538 height 18
select select "AGENDADO"
click at [314, 153] on select "[Selecione...] AGENDADO AGUARDANDO LIBERAR EM ANDAMENTO EM REVISÃO FINALIZADO C…" at bounding box center [583, 162] width 538 height 18
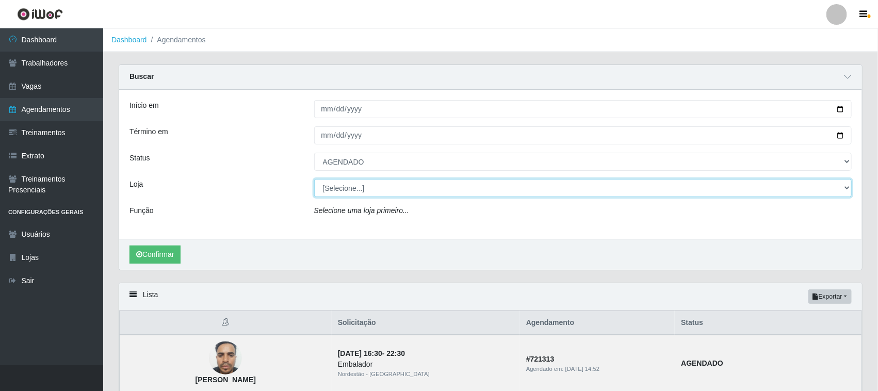
click at [350, 187] on select "[Selecione...] Nordestão - [GEOGRAPHIC_DATA]" at bounding box center [583, 188] width 538 height 18
select select "420"
click at [314, 180] on select "[Selecione...] Nordestão - [GEOGRAPHIC_DATA]" at bounding box center [583, 188] width 538 height 18
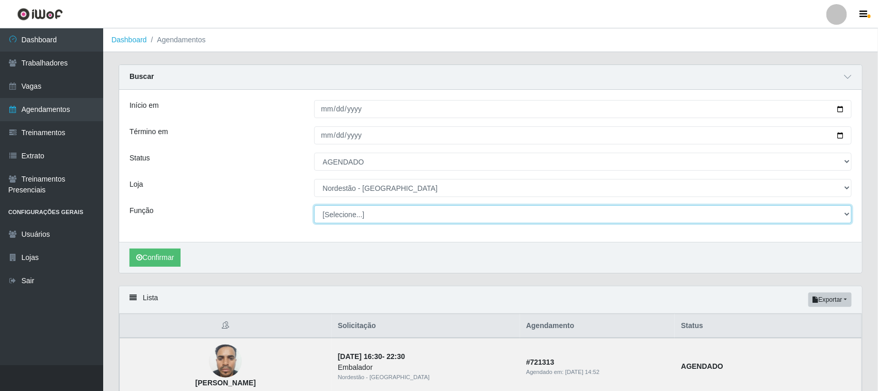
click at [351, 214] on select "[Selecione...] Balconista de Padaria Balconista de Padaria + Balconista de Pada…" at bounding box center [583, 214] width 538 height 18
select select "22"
click at [314, 206] on select "[Selecione...] Balconista de Padaria Balconista de Padaria + Balconista de Pada…" at bounding box center [583, 214] width 538 height 18
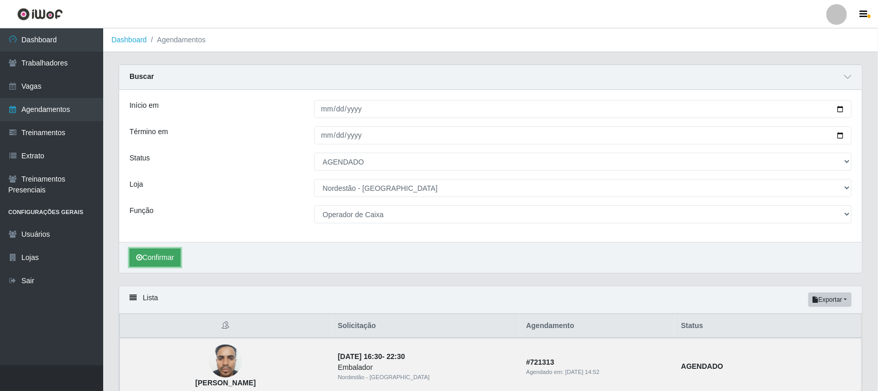
click at [170, 260] on button "Confirmar" at bounding box center [155, 258] width 51 height 18
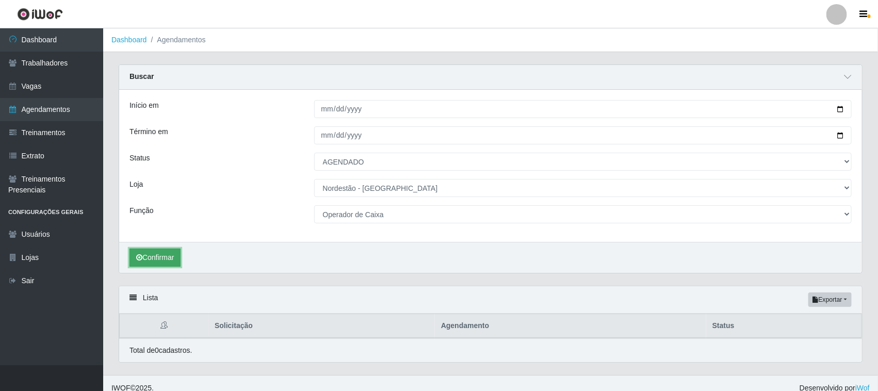
click at [164, 253] on button "Confirmar" at bounding box center [155, 258] width 51 height 18
click at [842, 107] on input "2025-09-05" at bounding box center [583, 109] width 538 height 18
type input "2025-09-06"
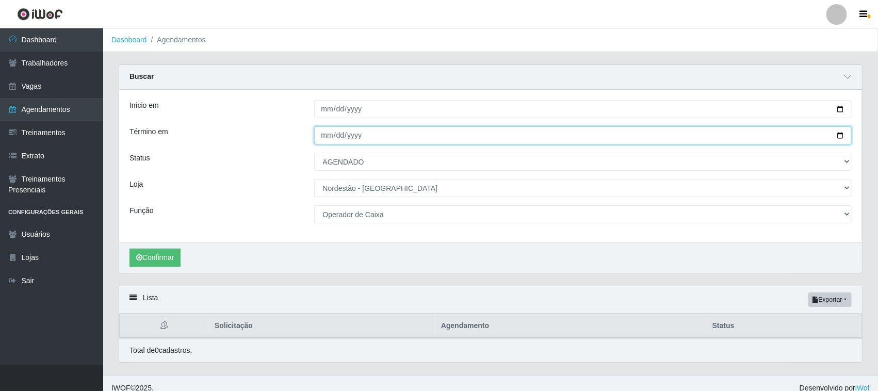
click at [834, 133] on input "2025-09-05" at bounding box center [583, 135] width 538 height 18
click at [841, 135] on input "2025-09-05" at bounding box center [583, 135] width 538 height 18
type input "2025-09-06"
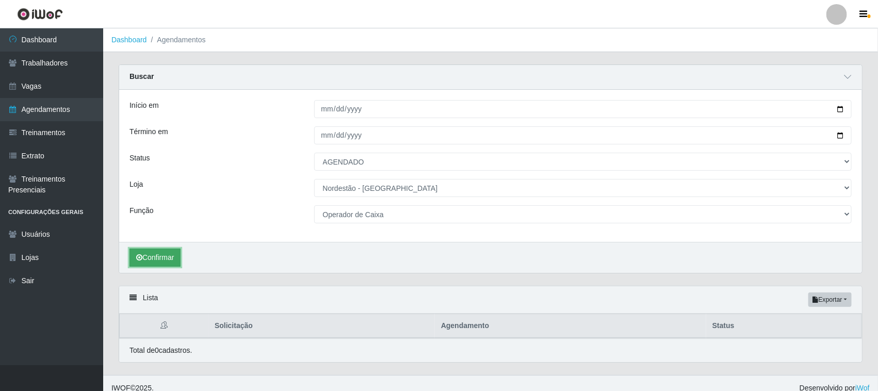
click at [171, 258] on button "Confirmar" at bounding box center [155, 258] width 51 height 18
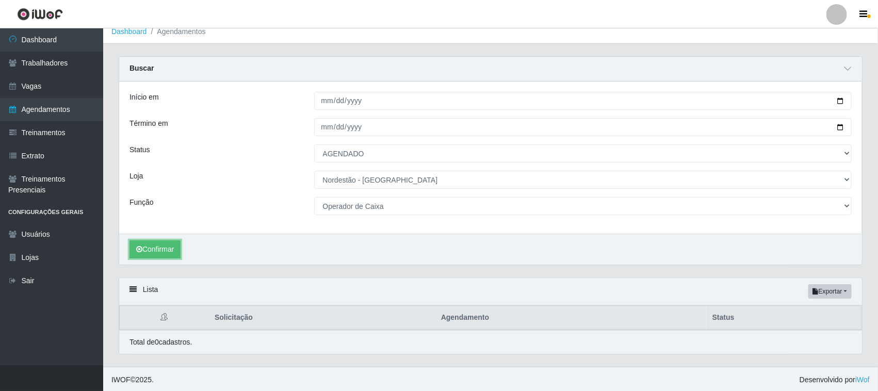
scroll to position [11, 0]
click at [850, 62] on span at bounding box center [848, 67] width 12 height 12
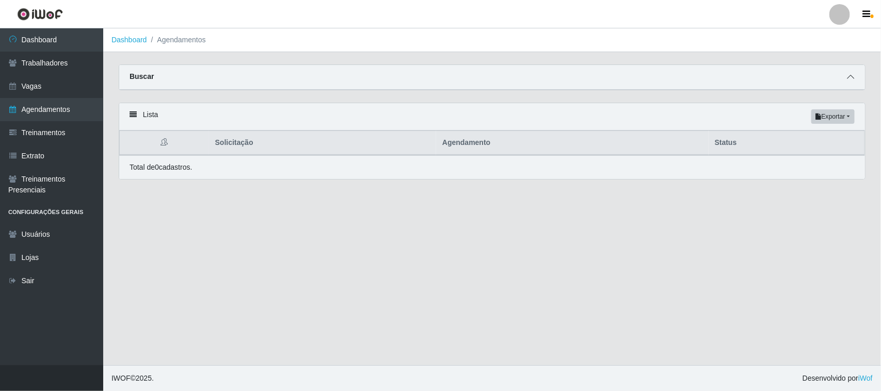
click at [847, 74] on icon at bounding box center [850, 76] width 7 height 7
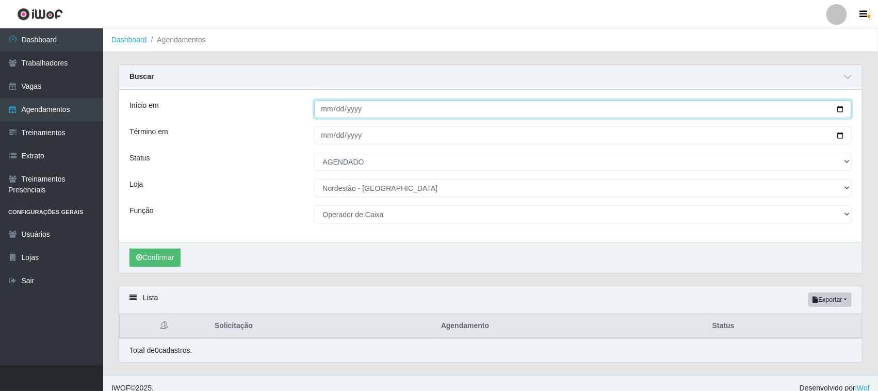
click at [839, 109] on input "2025-09-06" at bounding box center [583, 109] width 538 height 18
type input "2025-09-07"
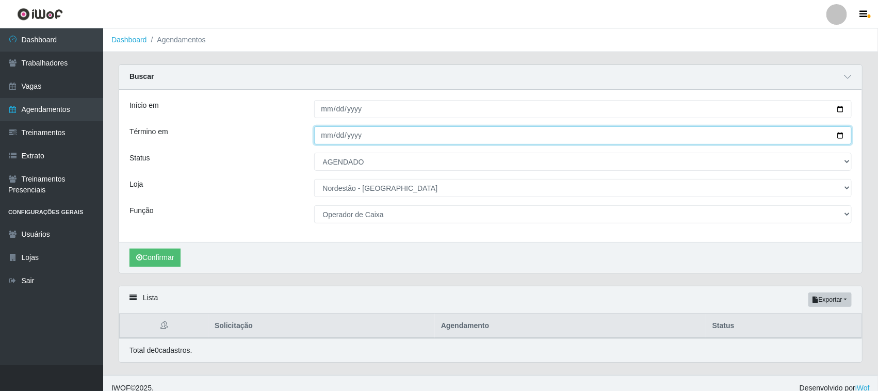
click at [840, 134] on input "2025-09-06" at bounding box center [583, 135] width 538 height 18
type input "2025-09-07"
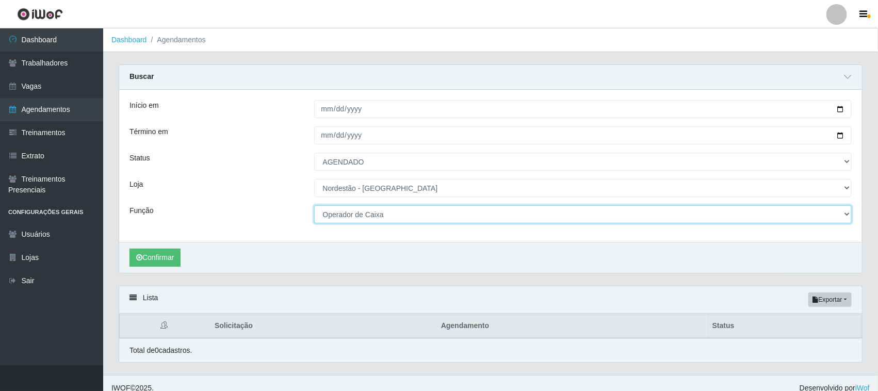
click at [400, 213] on select "[Selecione...] Balconista de Padaria Balconista de Padaria + Balconista de Pada…" at bounding box center [583, 214] width 538 height 18
select select "73"
click at [314, 206] on select "[Selecione...] Balconista de Padaria Balconista de Padaria + Balconista de Pada…" at bounding box center [583, 214] width 538 height 18
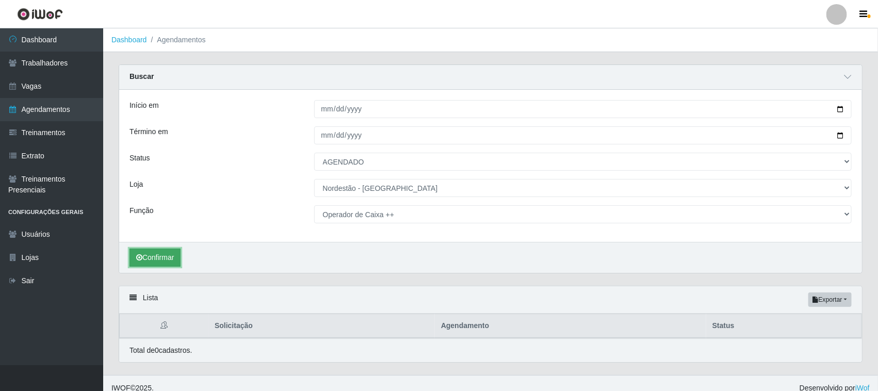
click at [173, 251] on button "Confirmar" at bounding box center [155, 258] width 51 height 18
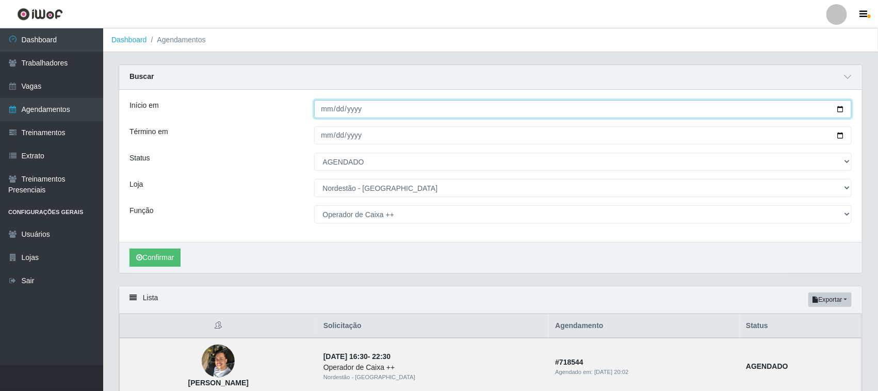
click at [843, 107] on input "2025-09-07" at bounding box center [583, 109] width 538 height 18
type input "2025-09-06"
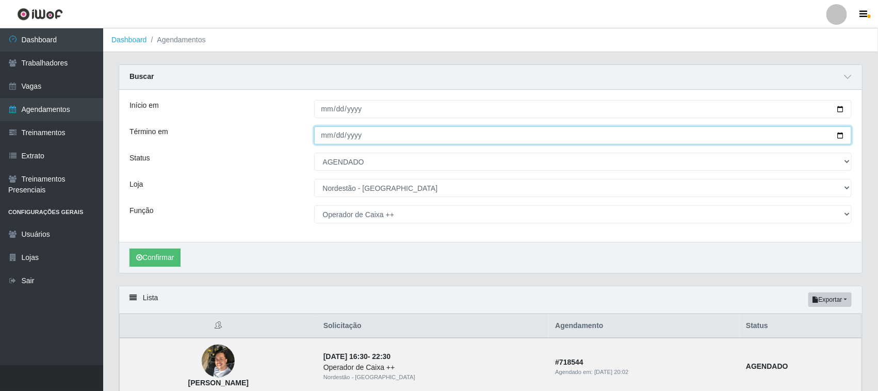
click at [841, 133] on input "2025-09-07" at bounding box center [583, 135] width 538 height 18
type input "2025-09-06"
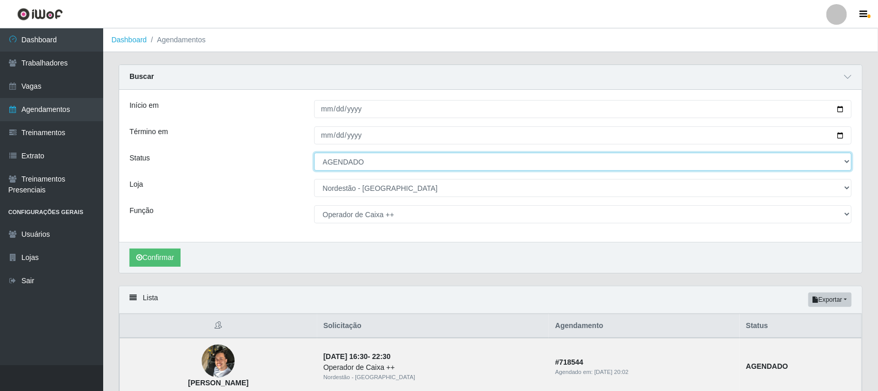
click at [400, 163] on select "[Selecione...] AGENDADO AGUARDANDO LIBERAR EM ANDAMENTO EM REVISÃO FINALIZADO C…" at bounding box center [583, 162] width 538 height 18
click at [314, 153] on select "[Selecione...] AGENDADO AGUARDANDO LIBERAR EM ANDAMENTO EM REVISÃO FINALIZADO C…" at bounding box center [583, 162] width 538 height 18
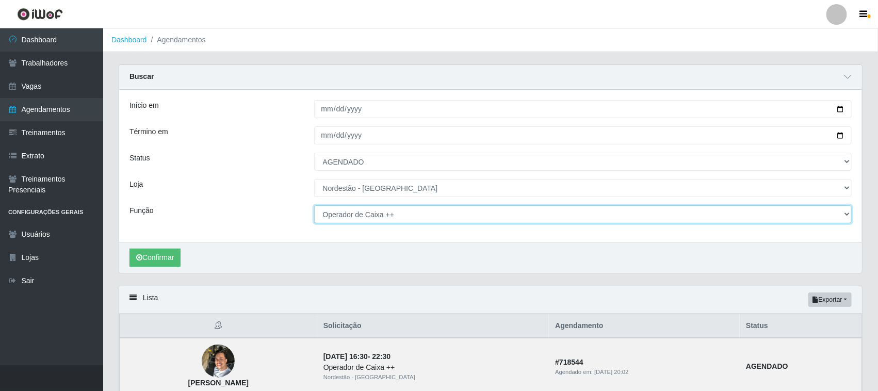
click at [402, 215] on select "[Selecione...] Balconista de Padaria Balconista de Padaria + Balconista de Pada…" at bounding box center [583, 214] width 538 height 18
select select "72"
click at [314, 206] on select "[Selecione...] Balconista de Padaria Balconista de Padaria + Balconista de Pada…" at bounding box center [583, 214] width 538 height 18
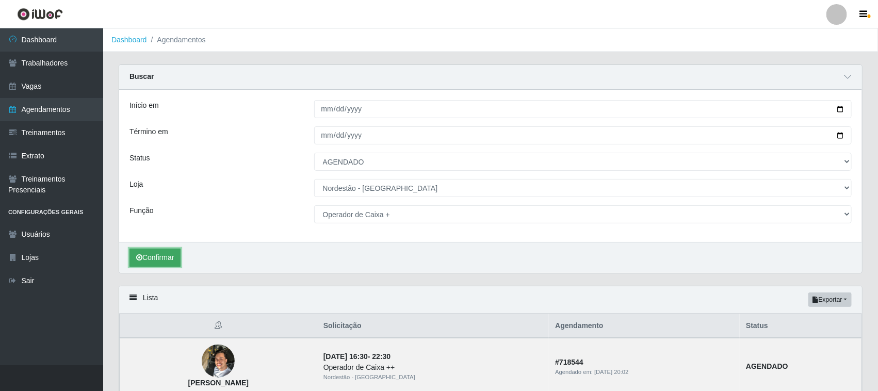
click at [168, 254] on button "Confirmar" at bounding box center [155, 258] width 51 height 18
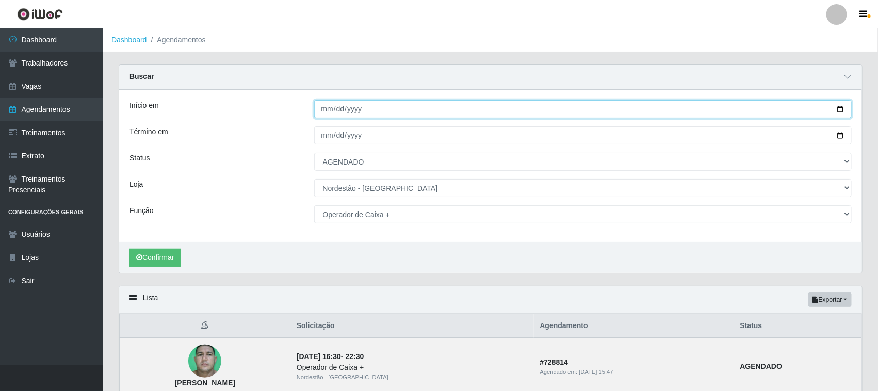
click at [842, 104] on input "2025-09-06" at bounding box center [583, 109] width 538 height 18
type input "2025-09-05"
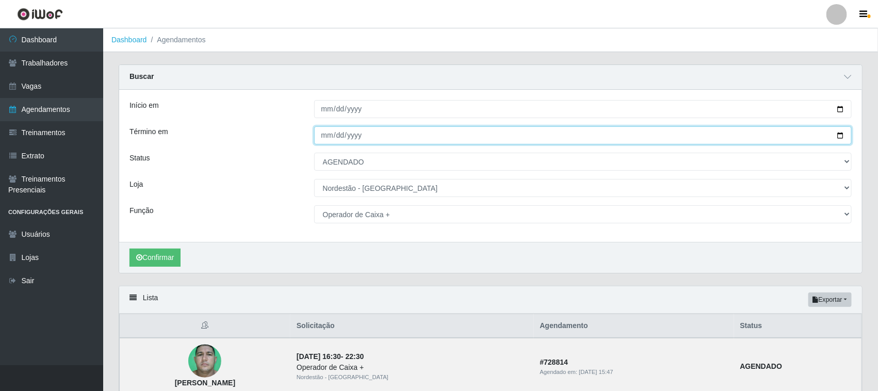
click at [839, 135] on input "2025-09-06" at bounding box center [583, 135] width 538 height 18
type input "2025-09-05"
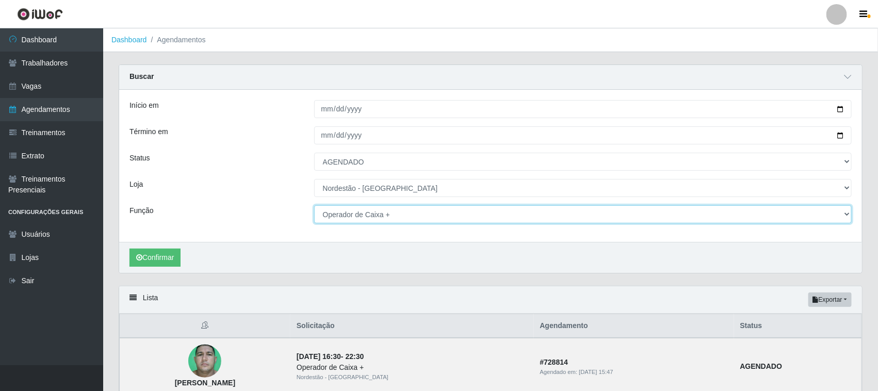
click at [404, 213] on select "[Selecione...] Balconista de Padaria Balconista de Padaria + Balconista de Pada…" at bounding box center [583, 214] width 538 height 18
select select "115"
click at [314, 206] on select "[Selecione...] Balconista de Padaria Balconista de Padaria + Balconista de Pada…" at bounding box center [583, 214] width 538 height 18
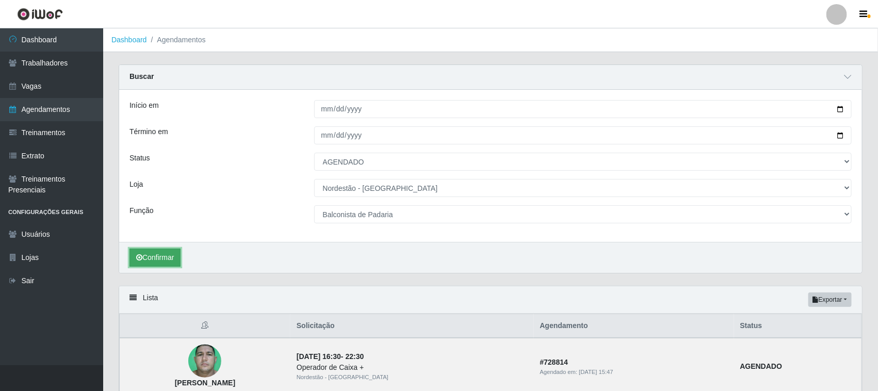
click at [171, 251] on button "Confirmar" at bounding box center [155, 258] width 51 height 18
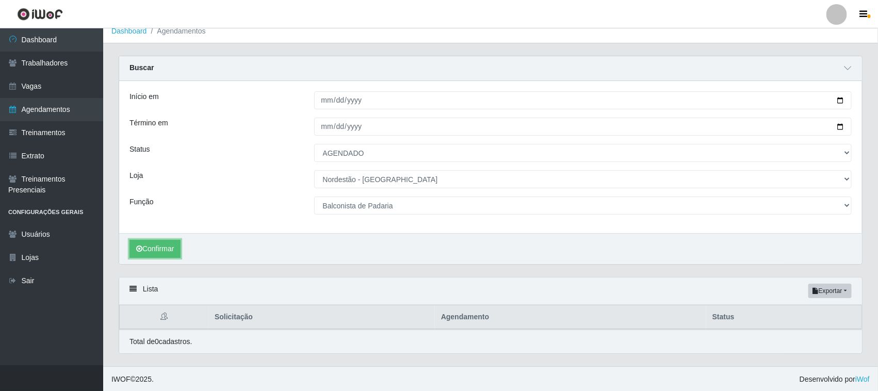
scroll to position [11, 0]
click at [60, 82] on link "Vagas" at bounding box center [51, 86] width 103 height 23
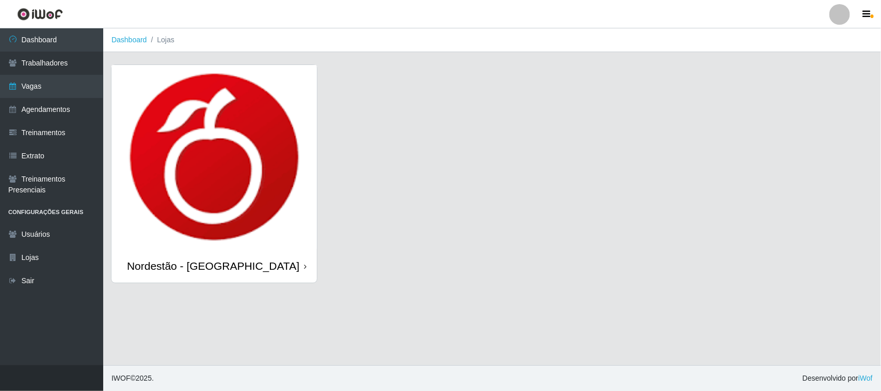
click at [308, 268] on div "Nordestão - [GEOGRAPHIC_DATA]" at bounding box center [213, 266] width 205 height 34
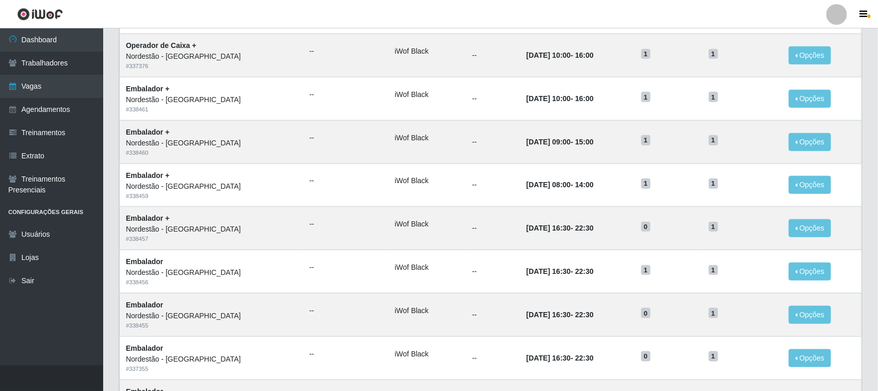
scroll to position [486, 0]
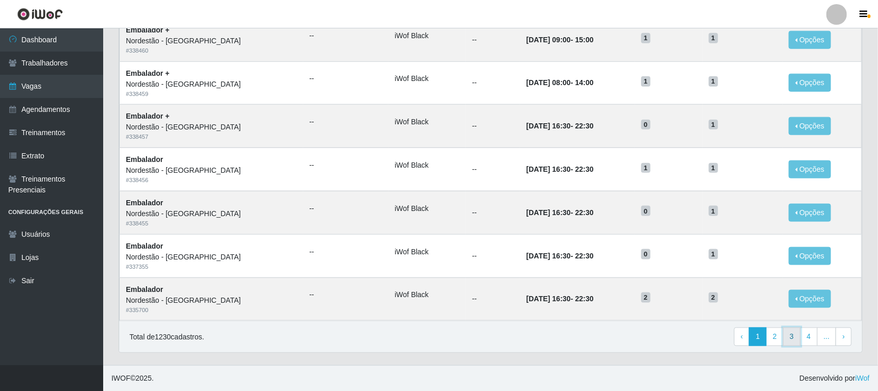
click at [795, 338] on link "3" at bounding box center [792, 337] width 18 height 19
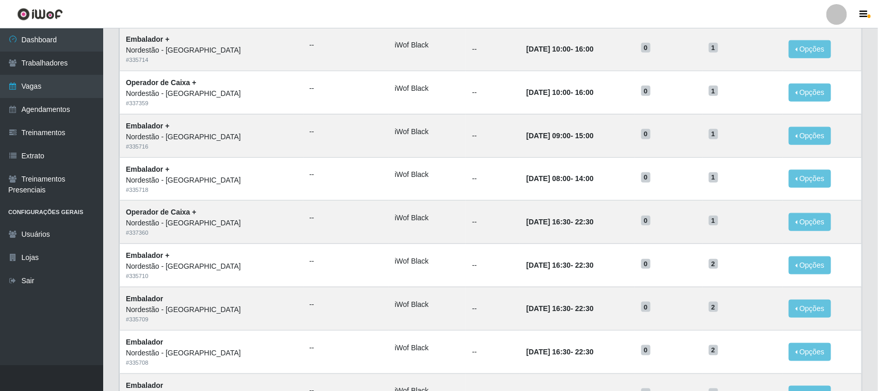
scroll to position [486, 0]
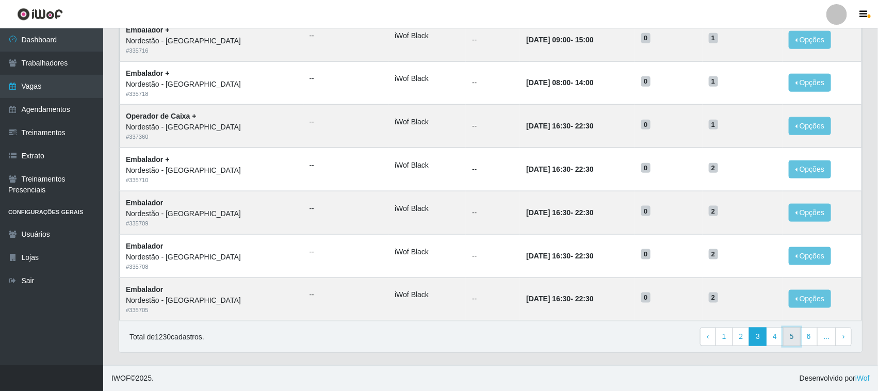
click at [785, 343] on link "5" at bounding box center [792, 337] width 18 height 19
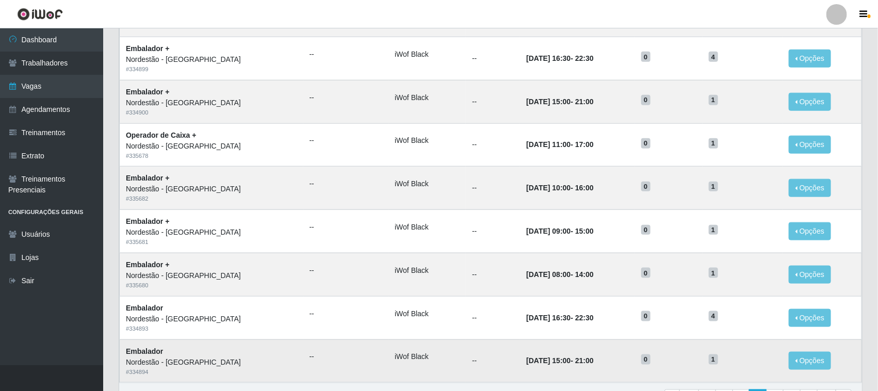
scroll to position [486, 0]
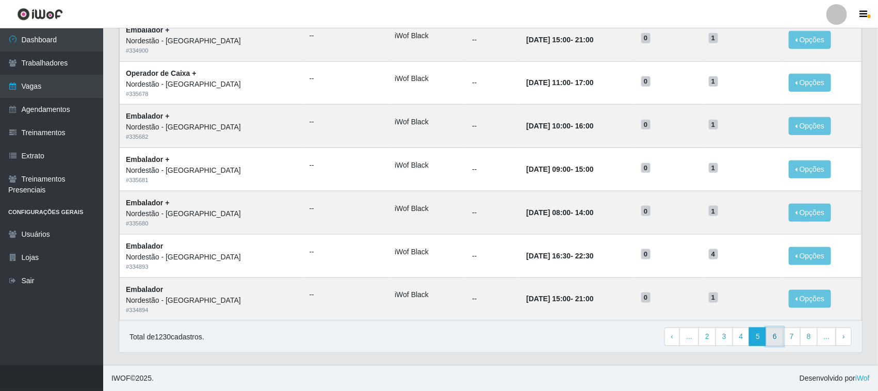
click at [780, 334] on link "6" at bounding box center [775, 337] width 18 height 19
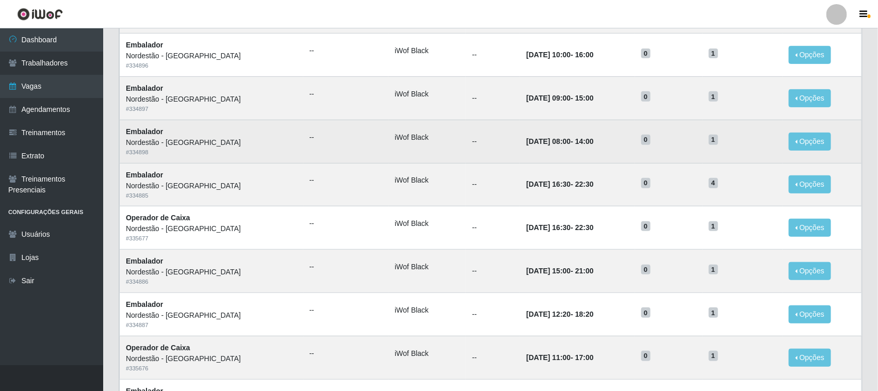
scroll to position [258, 0]
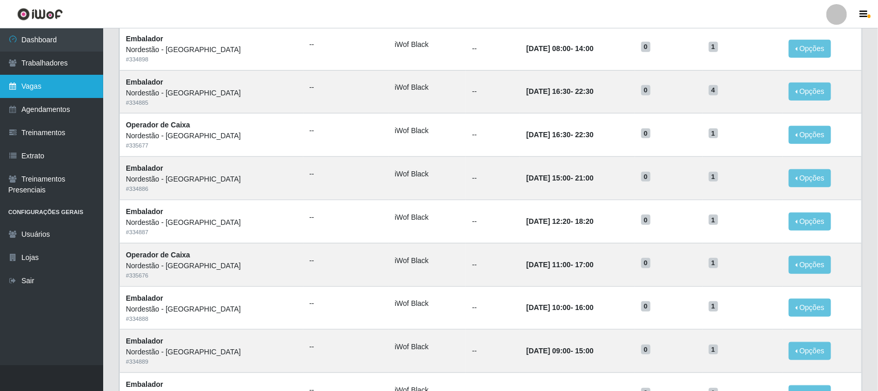
click at [55, 84] on link "Vagas" at bounding box center [51, 86] width 103 height 23
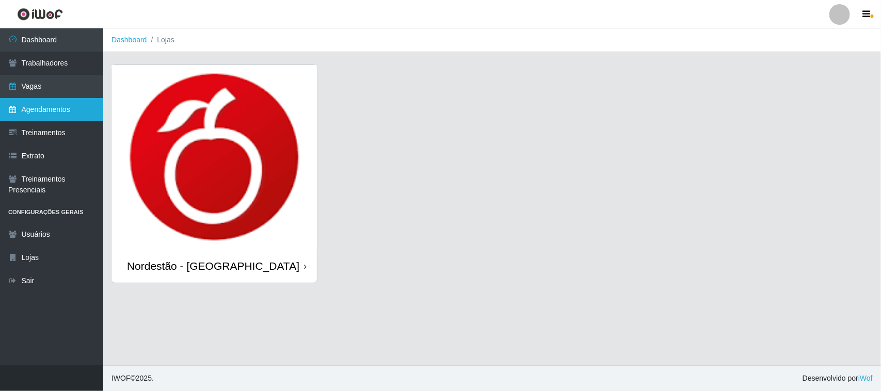
click at [58, 107] on link "Agendamentos" at bounding box center [51, 109] width 103 height 23
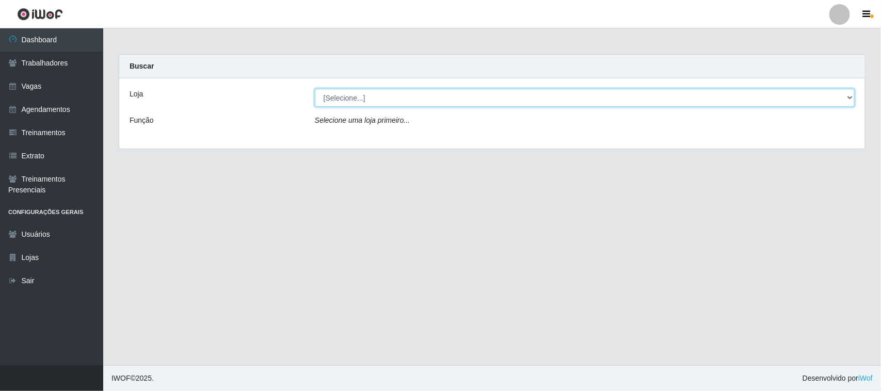
click at [326, 94] on select "[Selecione...] Nordestão - [GEOGRAPHIC_DATA]" at bounding box center [585, 98] width 540 height 18
select select "420"
click at [315, 89] on select "[Selecione...] Nordestão - [GEOGRAPHIC_DATA]" at bounding box center [585, 98] width 540 height 18
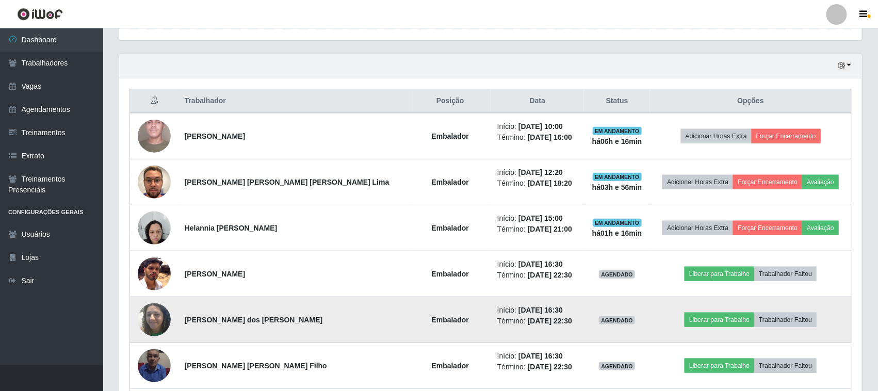
scroll to position [322, 0]
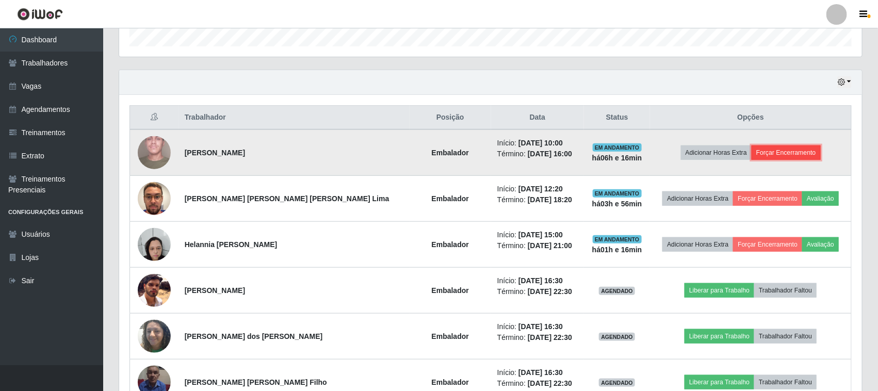
click at [783, 156] on button "Forçar Encerramento" at bounding box center [786, 153] width 69 height 14
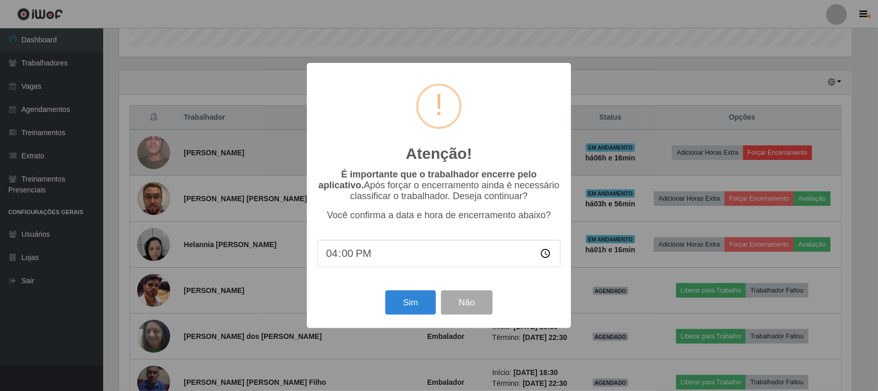
scroll to position [215, 736]
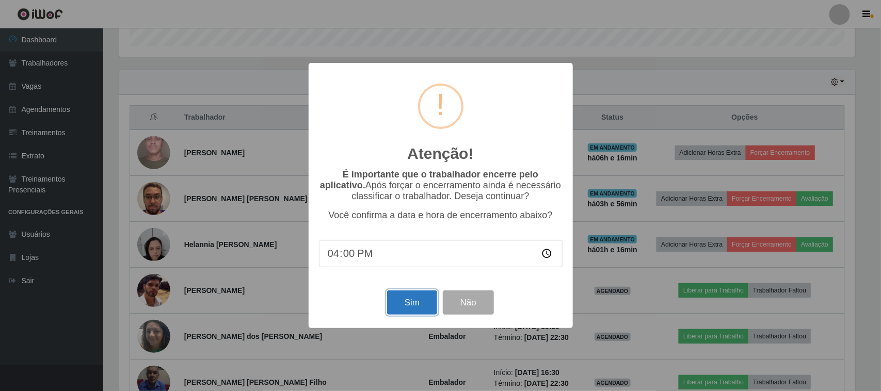
click at [409, 301] on button "Sim" at bounding box center [412, 302] width 50 height 24
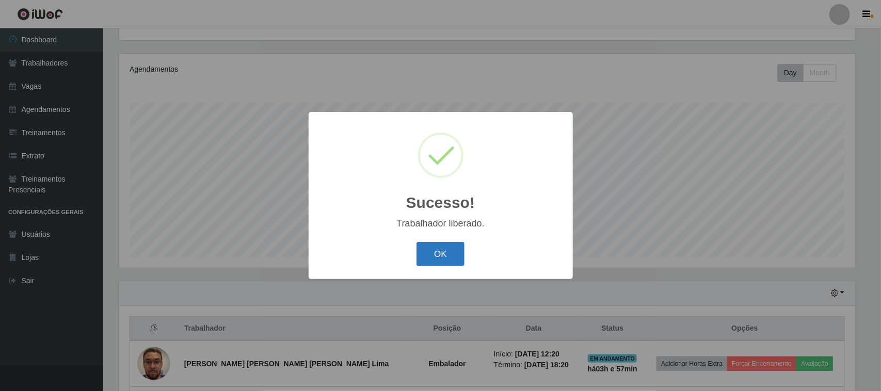
click at [428, 255] on button "OK" at bounding box center [440, 254] width 48 height 24
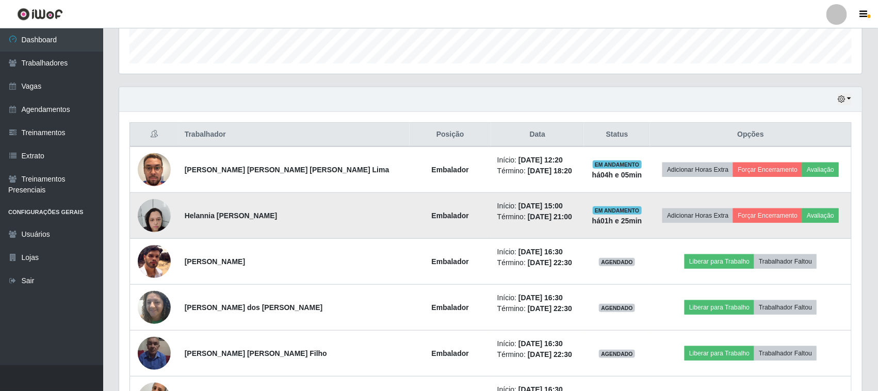
scroll to position [304, 0]
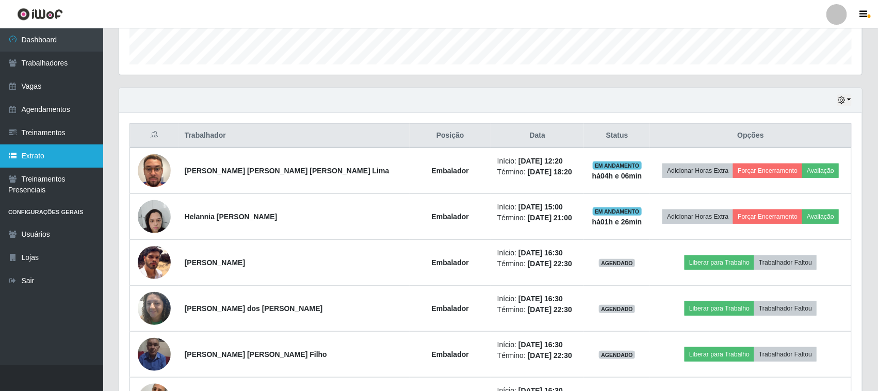
click at [47, 160] on link "Extrato" at bounding box center [51, 155] width 103 height 23
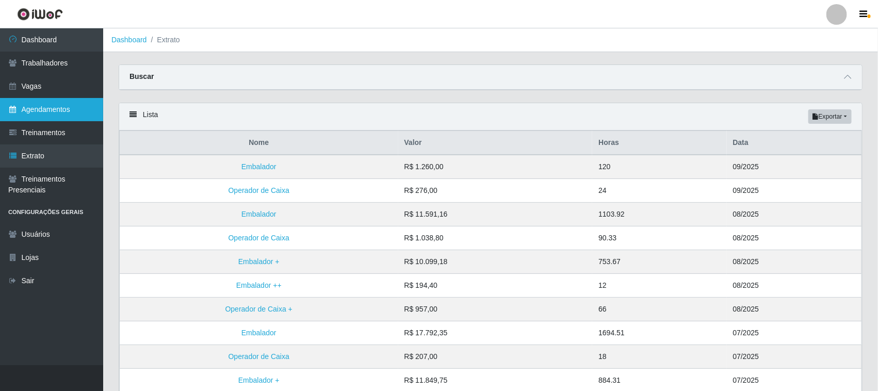
click at [64, 111] on link "Agendamentos" at bounding box center [51, 109] width 103 height 23
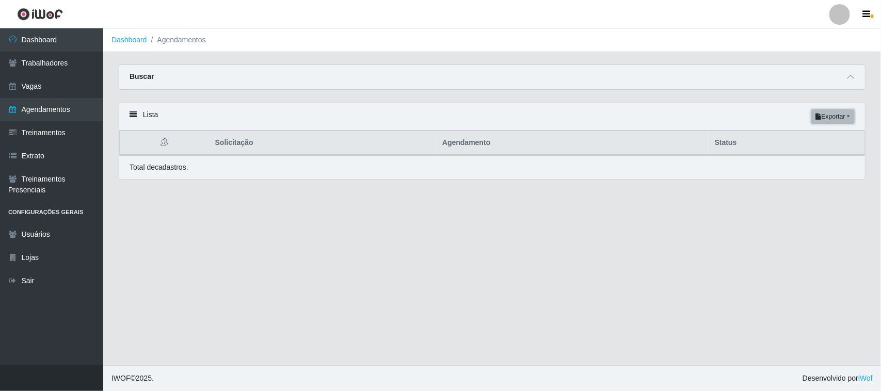
click at [850, 120] on button "Exportar" at bounding box center [832, 116] width 43 height 14
click at [651, 124] on div "Lista Exportar PDF Excel" at bounding box center [492, 116] width 746 height 27
click at [132, 114] on icon at bounding box center [133, 114] width 7 height 7
click at [163, 140] on icon at bounding box center [163, 141] width 7 height 7
click at [209, 147] on th at bounding box center [164, 143] width 89 height 24
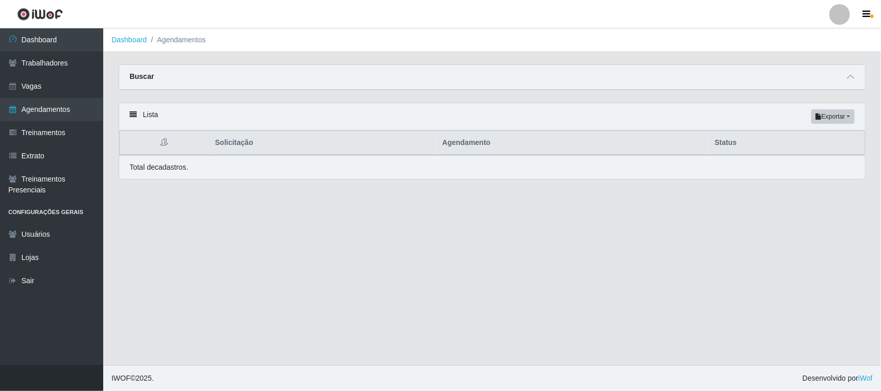
click at [139, 76] on strong "Buscar" at bounding box center [142, 76] width 24 height 8
click at [189, 36] on li "Agendamentos" at bounding box center [176, 40] width 59 height 11
click at [192, 44] on li "Agendamentos" at bounding box center [176, 40] width 59 height 11
click at [847, 79] on icon at bounding box center [850, 76] width 7 height 7
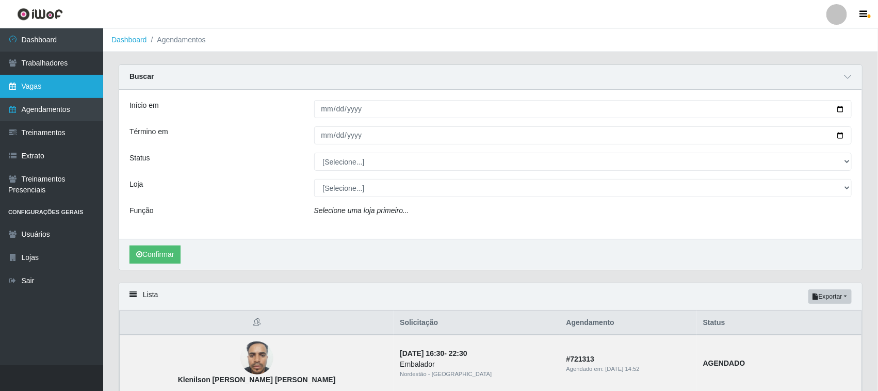
click at [38, 88] on link "Vagas" at bounding box center [51, 86] width 103 height 23
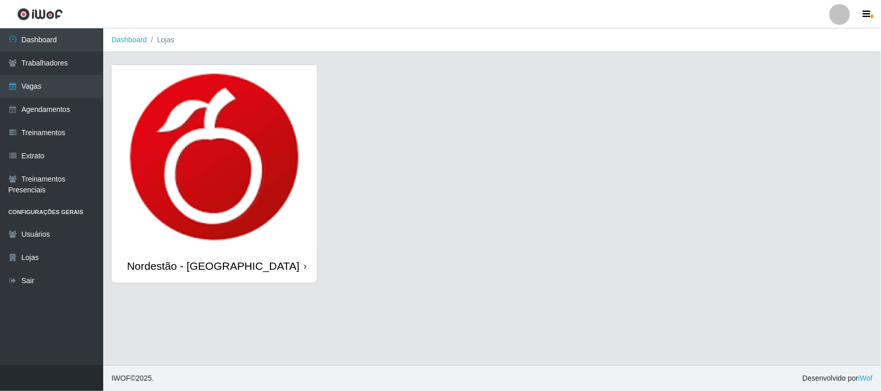
click at [256, 219] on img at bounding box center [213, 157] width 205 height 184
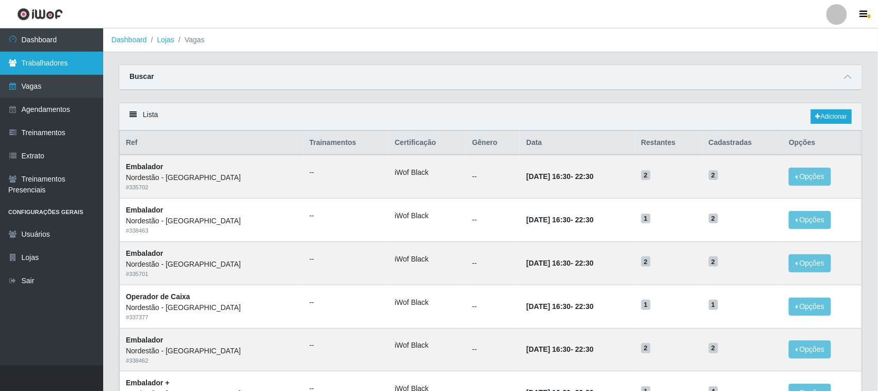
click at [52, 64] on link "Trabalhadores" at bounding box center [51, 63] width 103 height 23
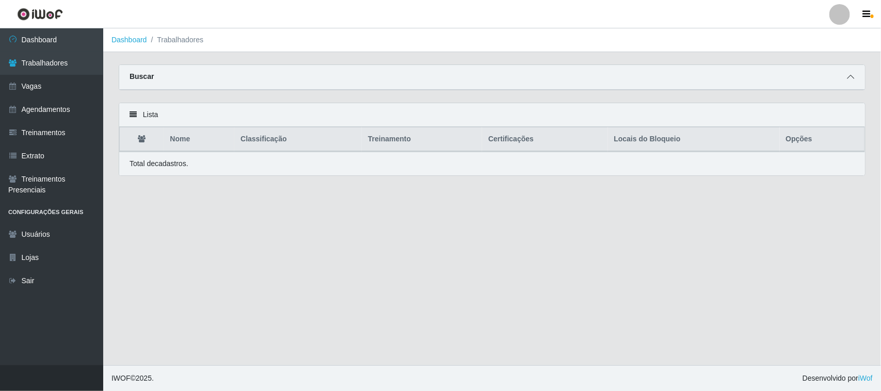
click at [848, 78] on icon at bounding box center [850, 76] width 7 height 7
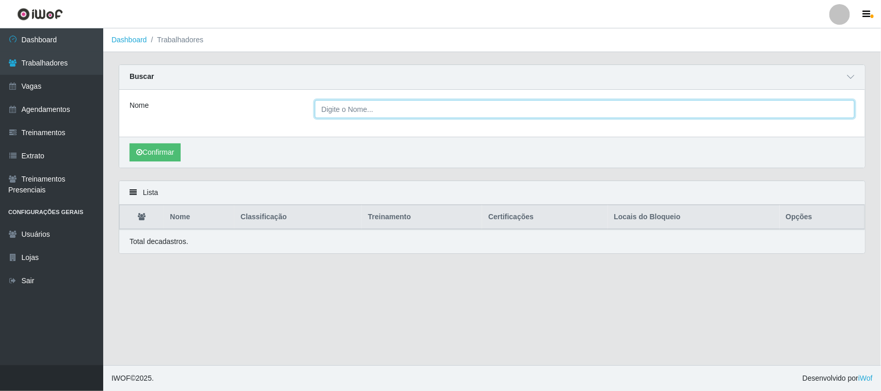
click at [444, 108] on input "Nome" at bounding box center [585, 109] width 540 height 18
drag, startPoint x: 597, startPoint y: 312, endPoint x: 599, endPoint y: 302, distance: 9.9
click at [597, 312] on main "Dashboard Trabalhadores Carregando... Buscar Nome Confirmar Lista Nome Classifi…" at bounding box center [492, 196] width 778 height 337
click at [55, 39] on link "Dashboard" at bounding box center [51, 39] width 103 height 23
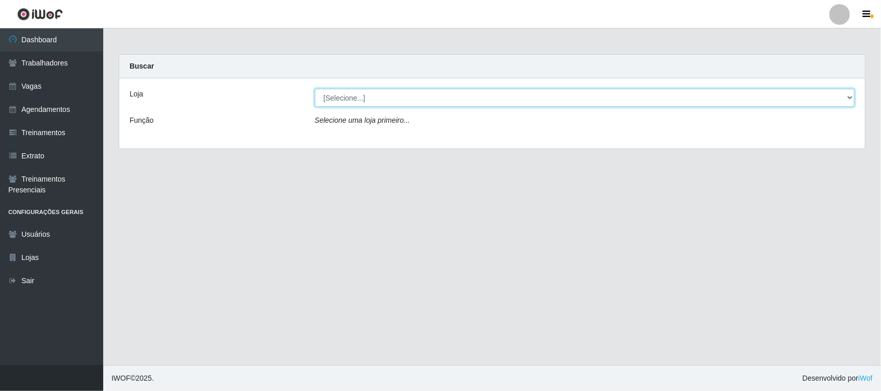
click at [849, 97] on select "[Selecione...] Nordestão - [GEOGRAPHIC_DATA]" at bounding box center [585, 98] width 540 height 18
select select "420"
click at [315, 89] on select "[Selecione...] Nordestão - [GEOGRAPHIC_DATA]" at bounding box center [585, 98] width 540 height 18
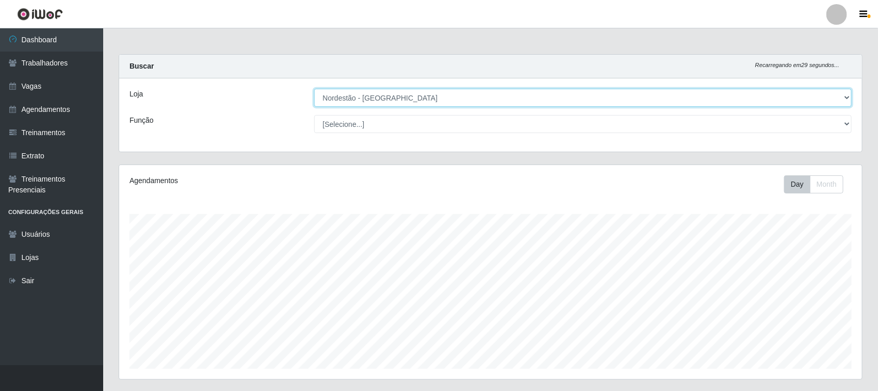
scroll to position [215, 743]
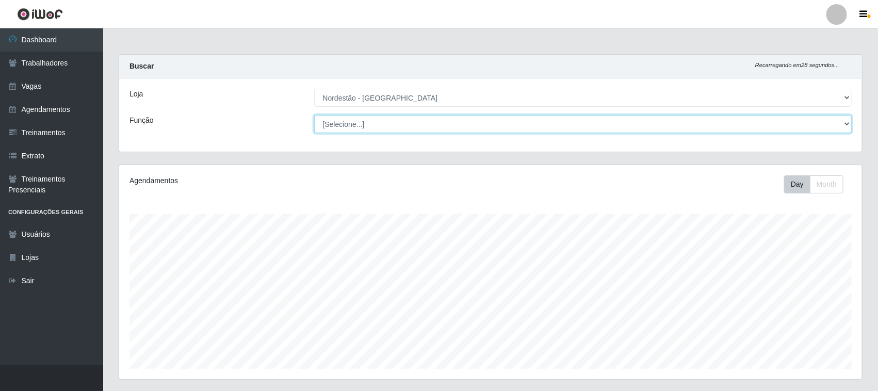
drag, startPoint x: 768, startPoint y: 106, endPoint x: 710, endPoint y: 128, distance: 61.7
click at [710, 128] on select "[Selecione...] Balconista de Padaria Balconista de Padaria + Balconista de Pada…" at bounding box center [583, 124] width 538 height 18
click at [314, 115] on select "[Selecione...] Balconista de Padaria Balconista de Padaria + Balconista de Pada…" at bounding box center [583, 124] width 538 height 18
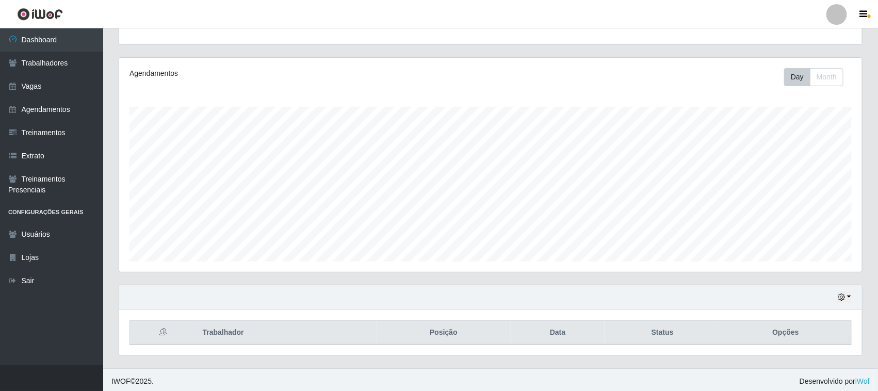
scroll to position [111, 0]
click at [850, 297] on button "button" at bounding box center [844, 294] width 14 height 12
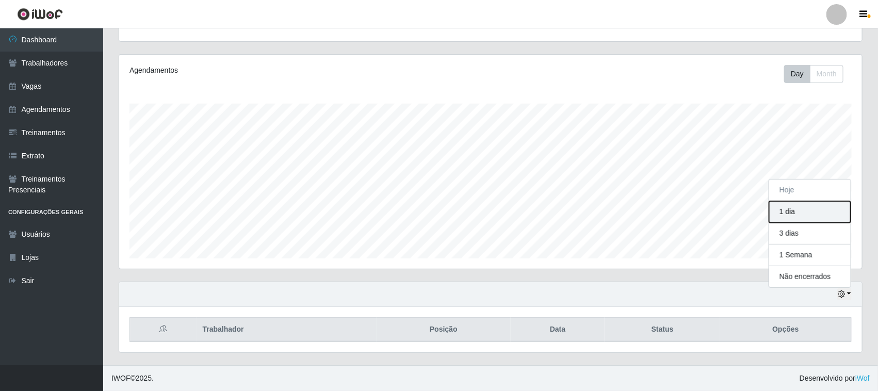
click at [796, 212] on button "1 dia" at bounding box center [810, 212] width 82 height 22
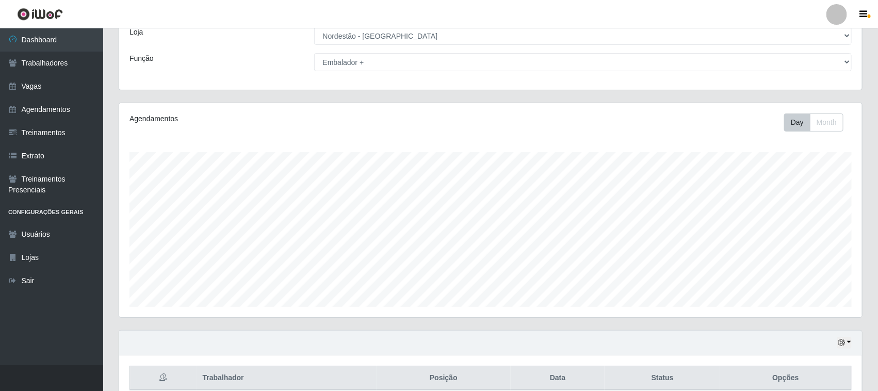
scroll to position [0, 0]
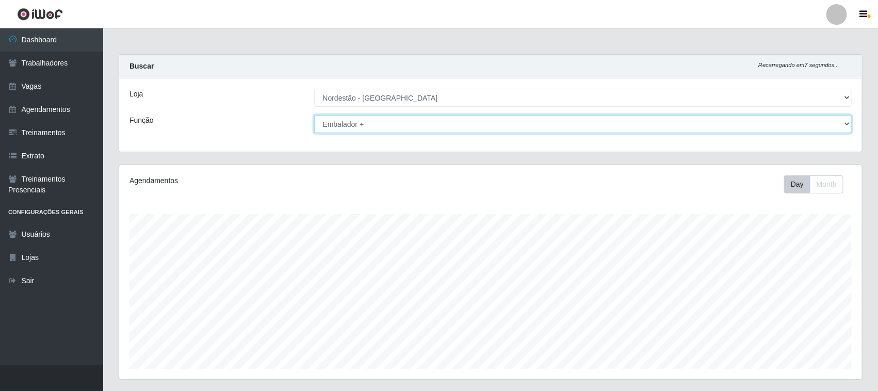
click at [392, 127] on select "[Selecione...] Balconista de Padaria Balconista de Padaria + Balconista de Pada…" at bounding box center [583, 124] width 538 height 18
click at [314, 115] on select "[Selecione...] Balconista de Padaria Balconista de Padaria + Balconista de Pada…" at bounding box center [583, 124] width 538 height 18
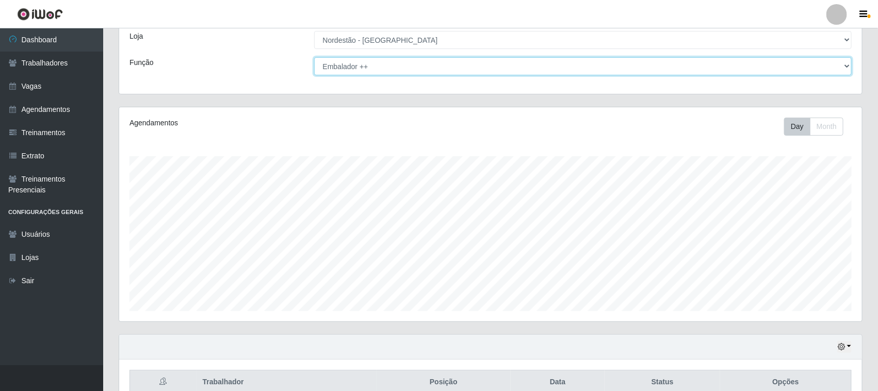
scroll to position [111, 0]
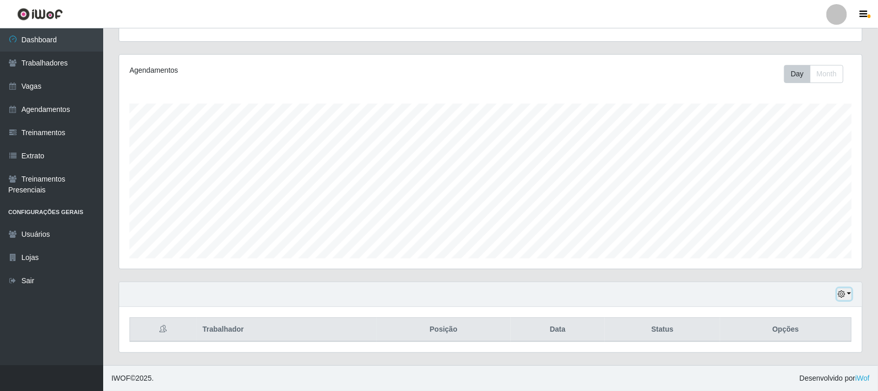
click at [850, 293] on button "button" at bounding box center [844, 294] width 14 height 12
click at [799, 237] on button "3 dias" at bounding box center [810, 234] width 82 height 22
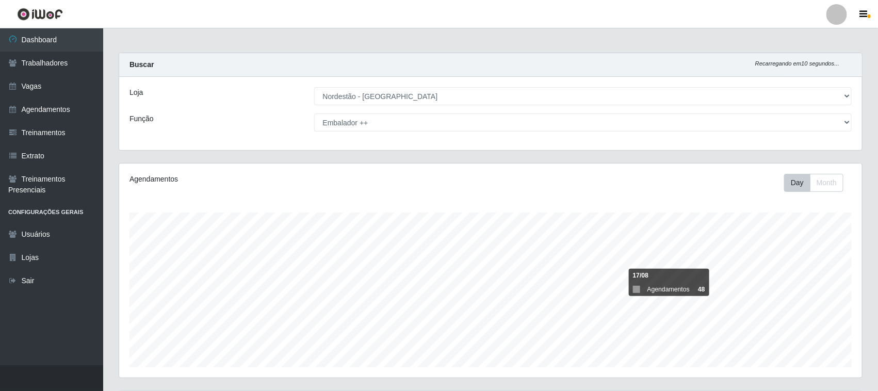
scroll to position [0, 0]
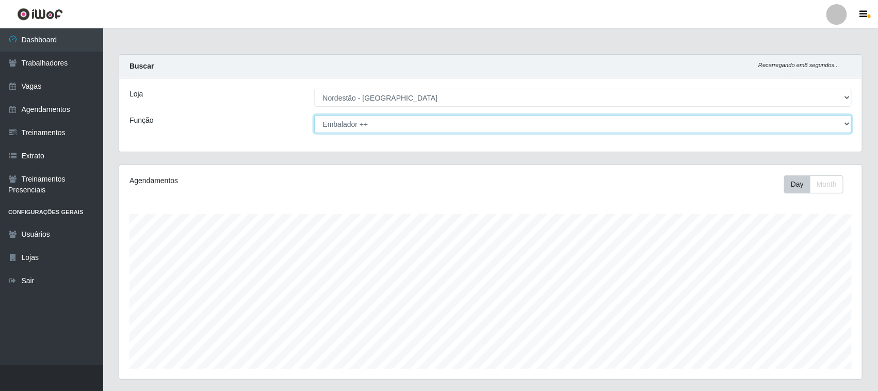
click at [401, 122] on select "[Selecione...] Balconista de Padaria Balconista de Padaria + Balconista de Pada…" at bounding box center [583, 124] width 538 height 18
select select "[Selecione...]"
click at [314, 115] on select "[Selecione...] Balconista de Padaria Balconista de Padaria + Balconista de Pada…" at bounding box center [583, 124] width 538 height 18
click at [846, 120] on select "[Selecione...] Balconista de Padaria Balconista de Padaria + Balconista de Pada…" at bounding box center [583, 124] width 538 height 18
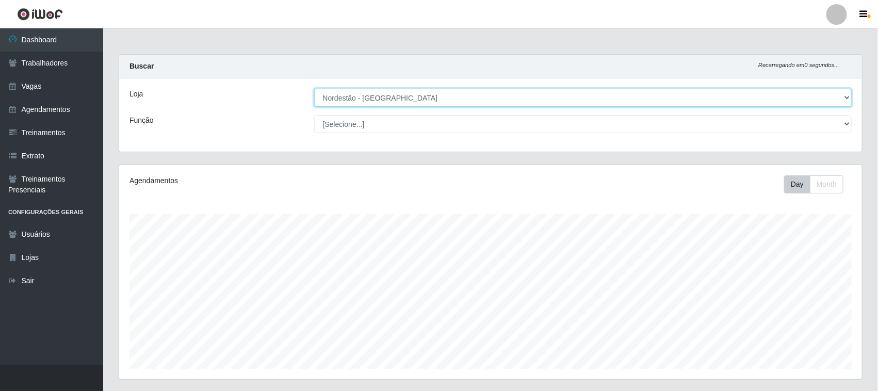
click at [760, 102] on select "[Selecione...] Nordestão - [GEOGRAPHIC_DATA]" at bounding box center [583, 98] width 538 height 18
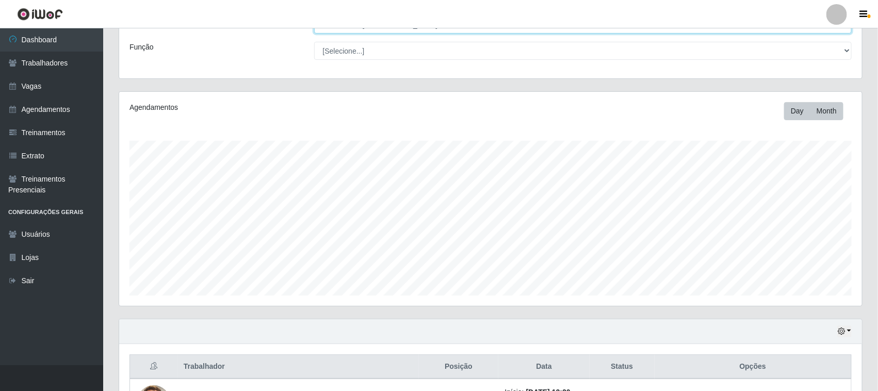
scroll to position [193, 0]
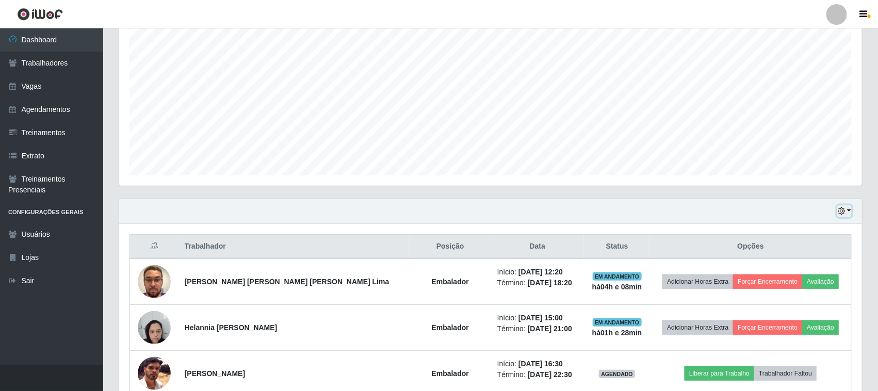
click at [849, 212] on button "button" at bounding box center [844, 211] width 14 height 12
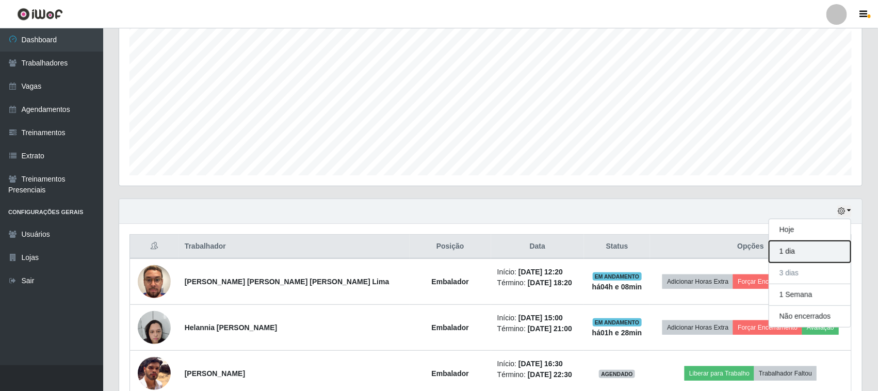
click at [816, 254] on button "1 dia" at bounding box center [810, 252] width 82 height 22
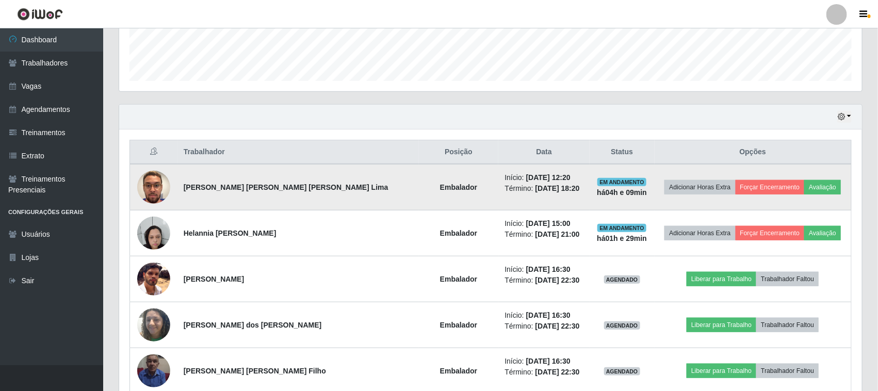
scroll to position [322, 0]
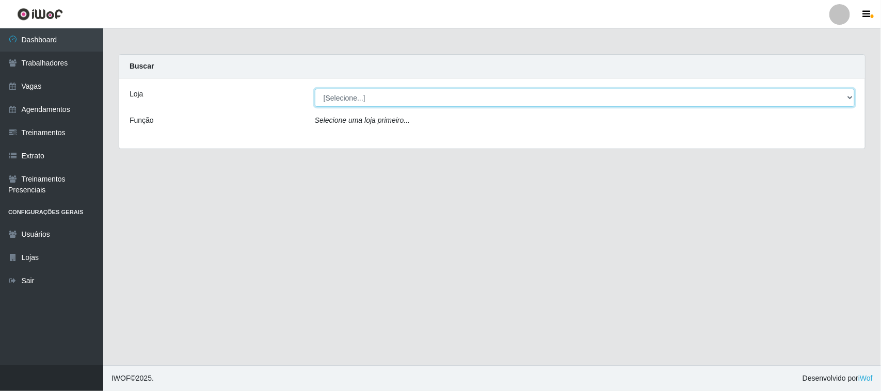
click at [382, 100] on select "[Selecione...] Nordestão - [GEOGRAPHIC_DATA]" at bounding box center [585, 98] width 540 height 18
select select "420"
click at [315, 89] on select "[Selecione...] Nordestão - [GEOGRAPHIC_DATA]" at bounding box center [585, 98] width 540 height 18
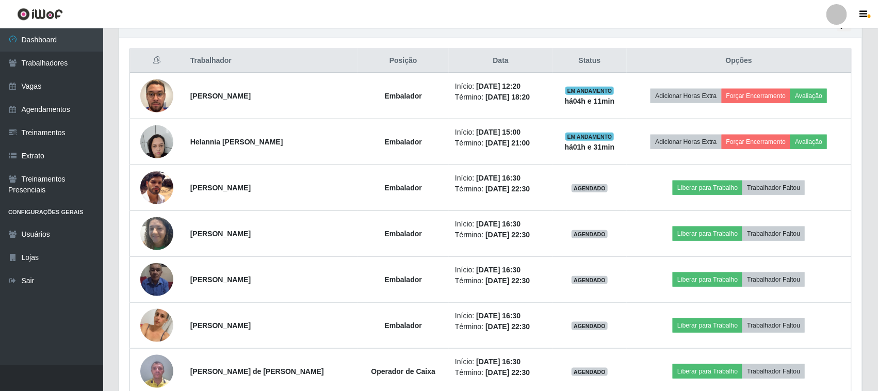
scroll to position [387, 0]
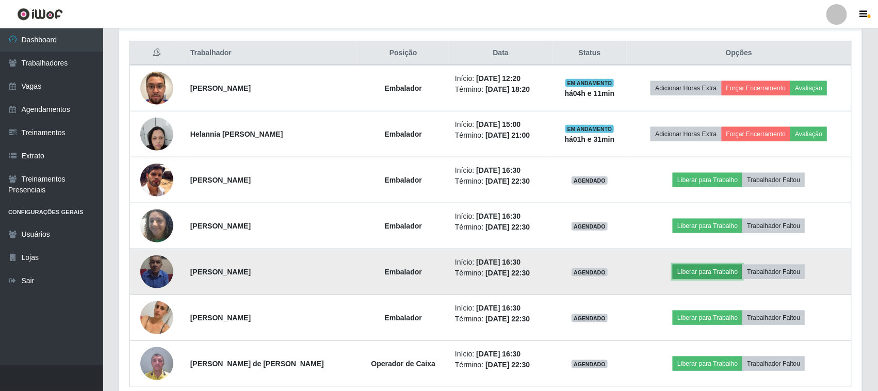
click at [726, 274] on button "Liberar para Trabalho" at bounding box center [708, 272] width 70 height 14
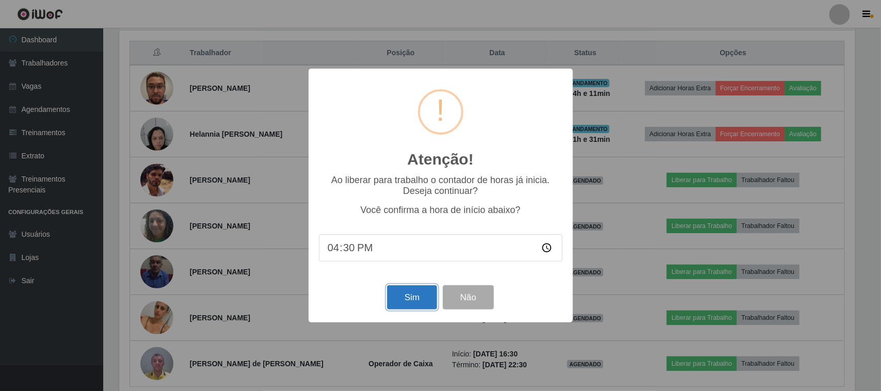
click at [412, 295] on button "Sim" at bounding box center [412, 297] width 50 height 24
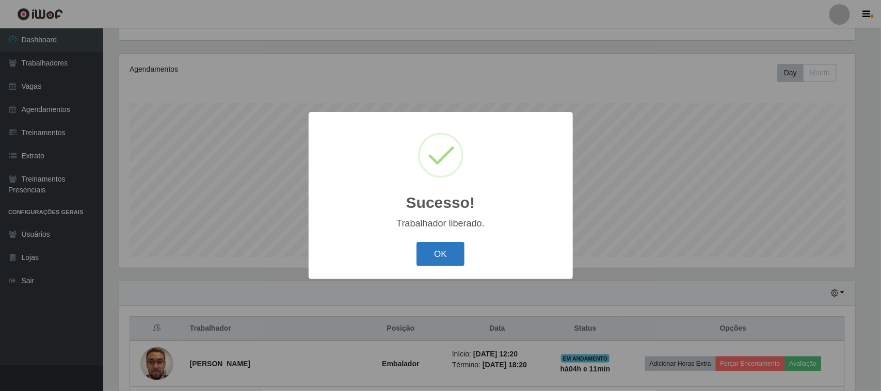
click at [439, 253] on button "OK" at bounding box center [440, 254] width 48 height 24
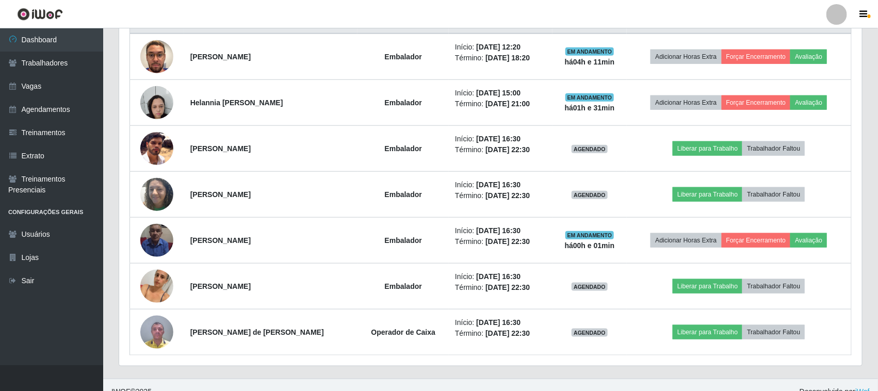
scroll to position [433, 0]
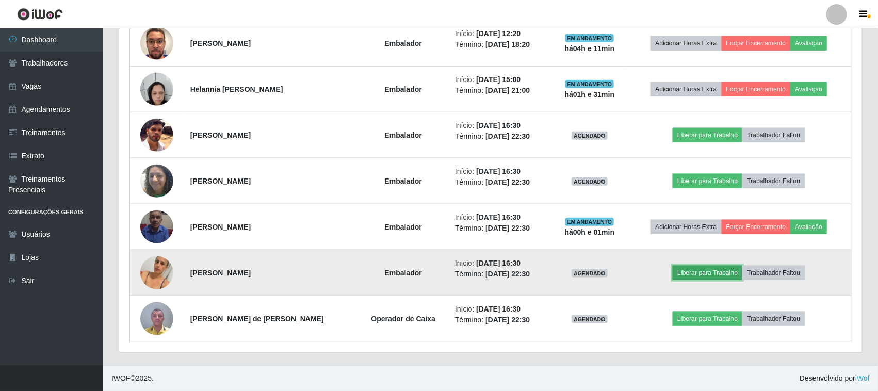
click at [698, 277] on button "Liberar para Trabalho" at bounding box center [708, 273] width 70 height 14
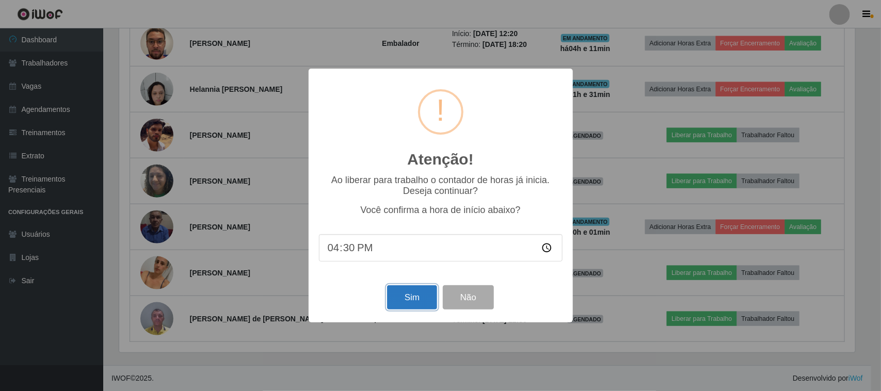
click at [404, 297] on button "Sim" at bounding box center [412, 297] width 50 height 24
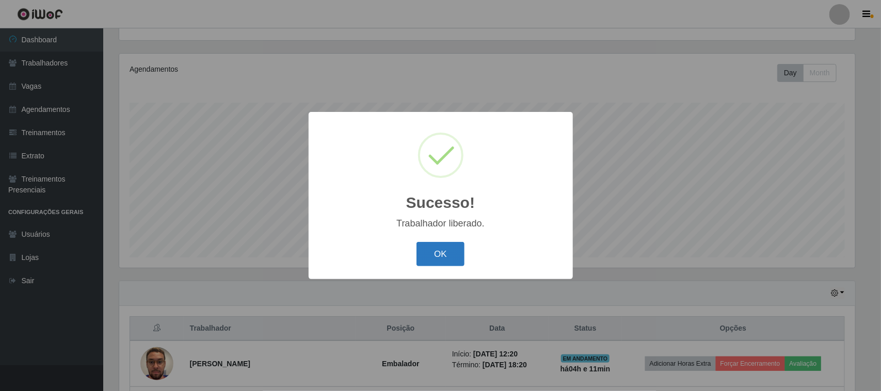
click at [457, 249] on button "OK" at bounding box center [440, 254] width 48 height 24
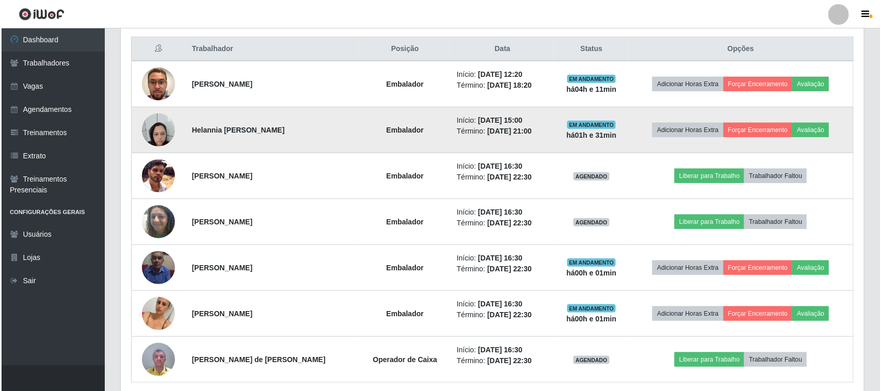
scroll to position [369, 0]
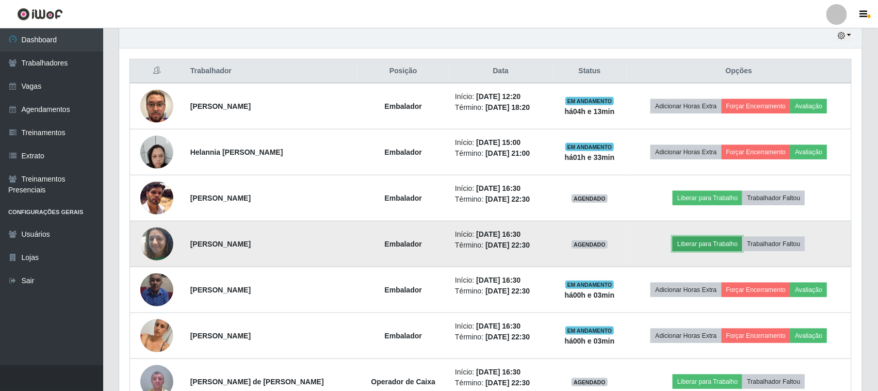
click at [705, 248] on button "Liberar para Trabalho" at bounding box center [708, 244] width 70 height 14
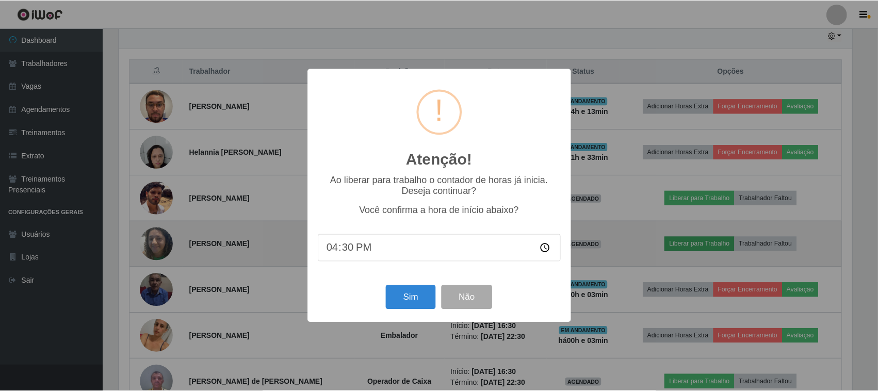
scroll to position [215, 736]
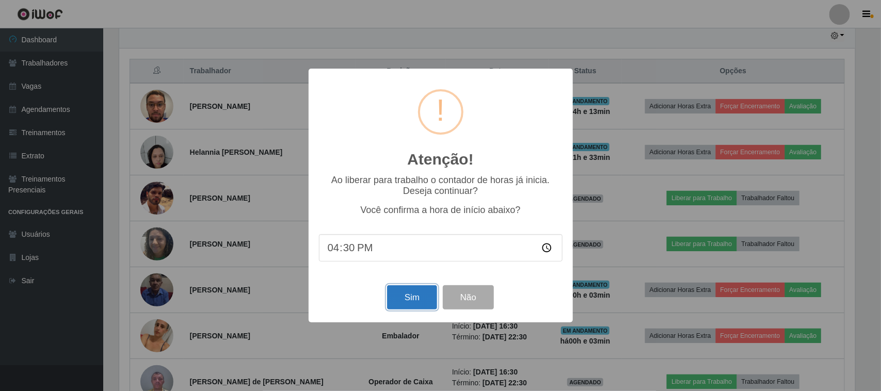
click at [410, 298] on button "Sim" at bounding box center [412, 297] width 50 height 24
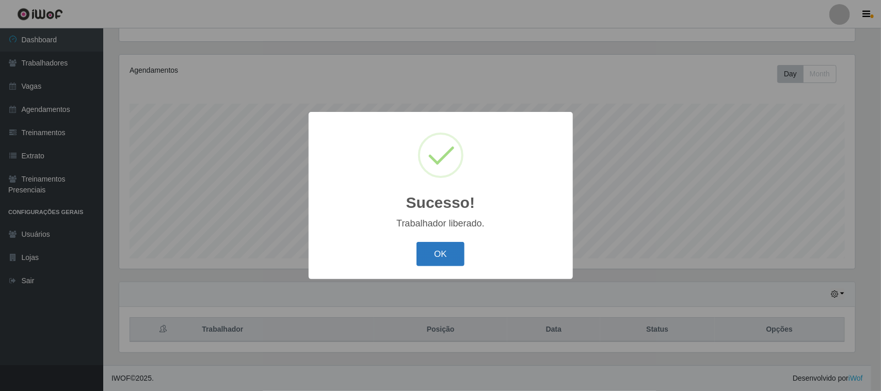
click at [429, 255] on button "OK" at bounding box center [440, 254] width 48 height 24
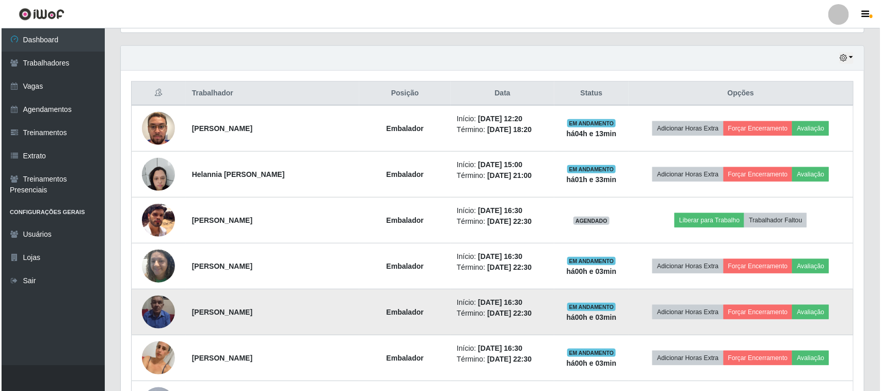
scroll to position [369, 0]
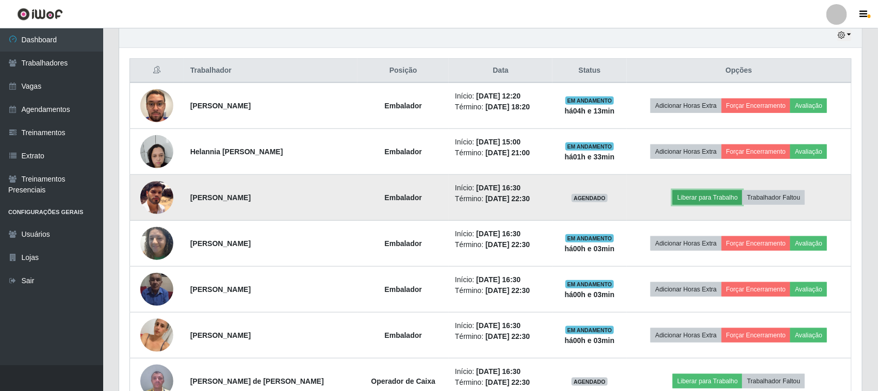
click at [700, 198] on button "Liberar para Trabalho" at bounding box center [708, 197] width 70 height 14
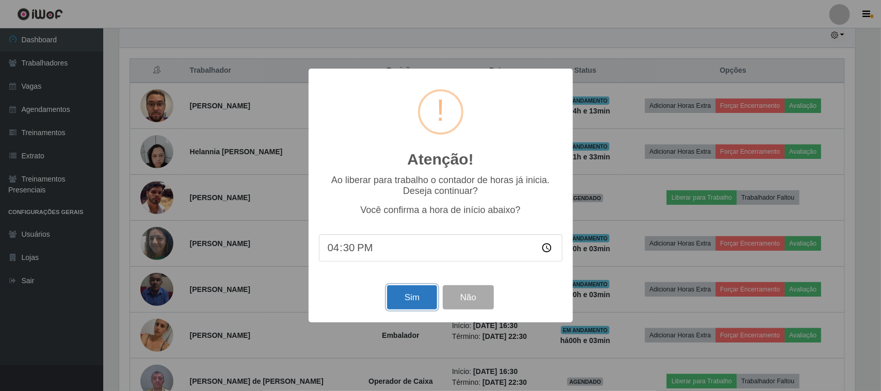
click at [413, 296] on button "Sim" at bounding box center [412, 297] width 50 height 24
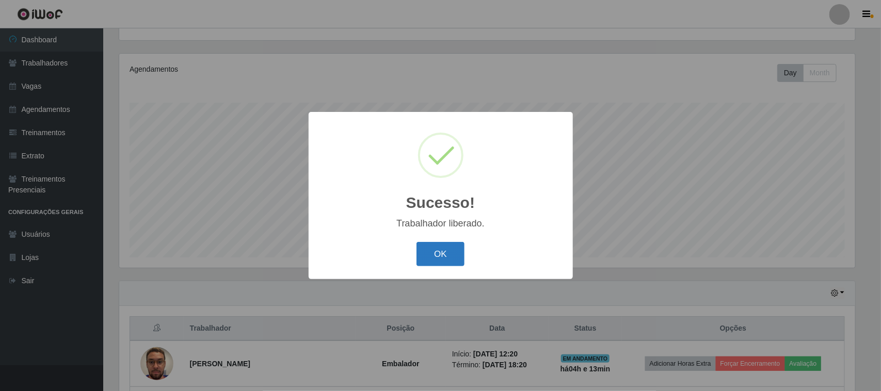
click at [451, 253] on button "OK" at bounding box center [440, 254] width 48 height 24
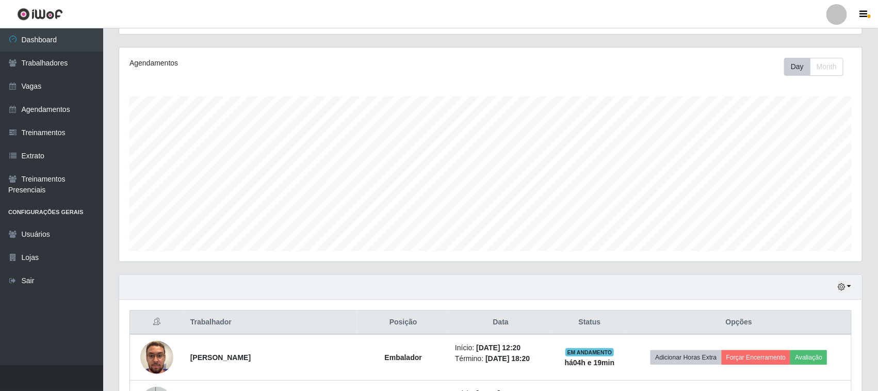
scroll to position [0, 0]
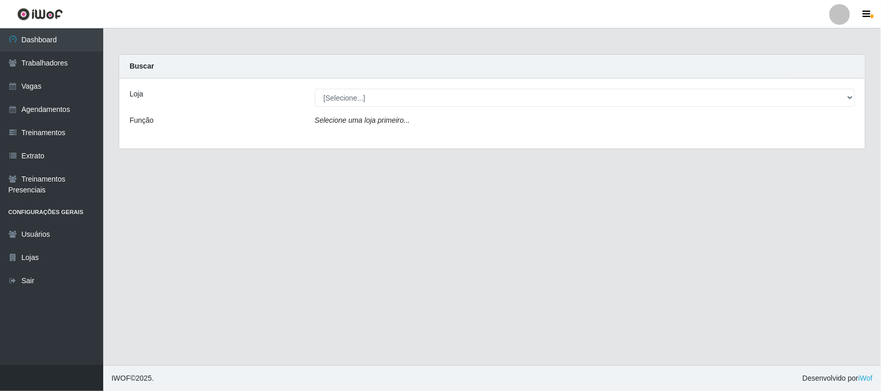
click at [333, 122] on icon "Selecione uma loja primeiro..." at bounding box center [362, 120] width 95 height 8
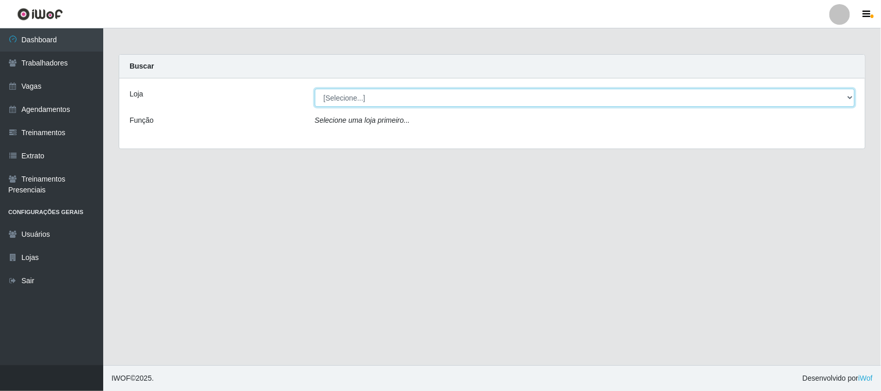
click at [354, 97] on select "[Selecione...] Nordestão - [GEOGRAPHIC_DATA]" at bounding box center [585, 98] width 540 height 18
select select "420"
click at [315, 89] on select "[Selecione...] Nordestão - [GEOGRAPHIC_DATA]" at bounding box center [585, 98] width 540 height 18
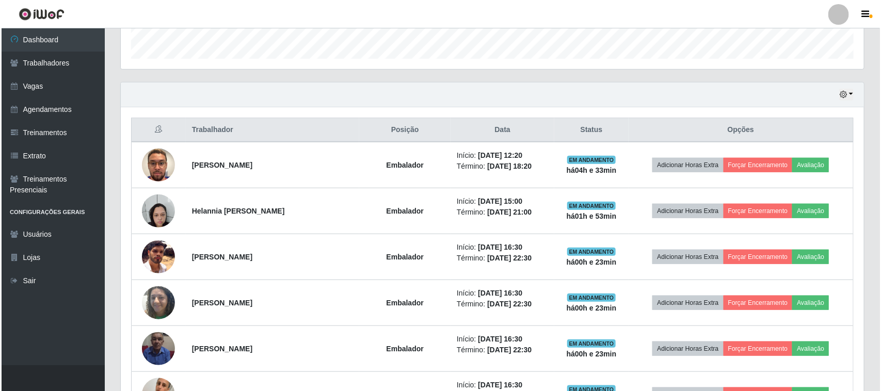
scroll to position [433, 0]
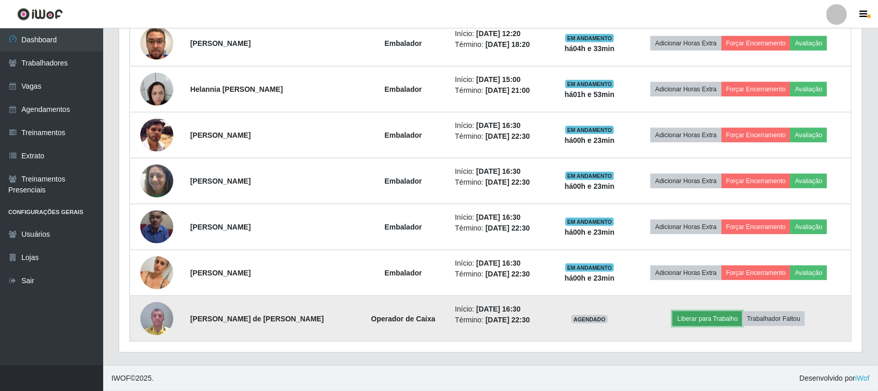
click at [690, 319] on button "Liberar para Trabalho" at bounding box center [708, 319] width 70 height 14
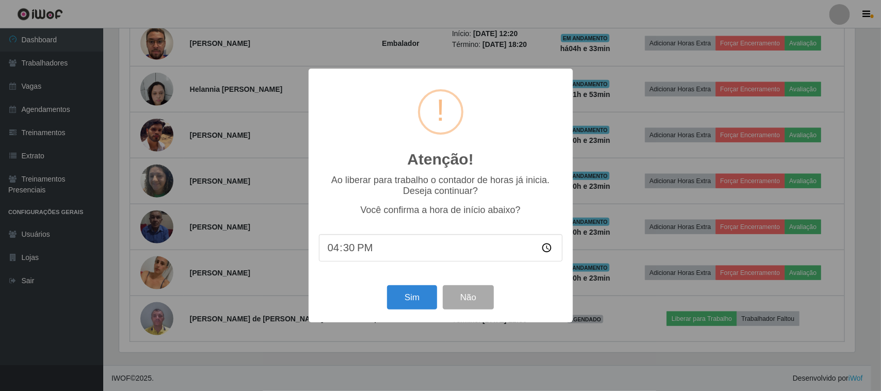
click at [352, 254] on input "16:30" at bounding box center [441, 247] width 244 height 27
type input "16:50"
click at [367, 302] on div "Sim Não" at bounding box center [441, 297] width 244 height 29
click at [414, 300] on button "Sim" at bounding box center [412, 297] width 50 height 24
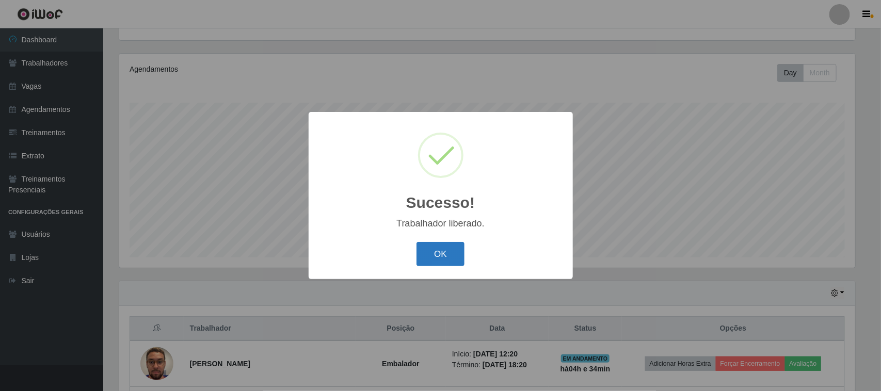
click at [439, 257] on button "OK" at bounding box center [440, 254] width 48 height 24
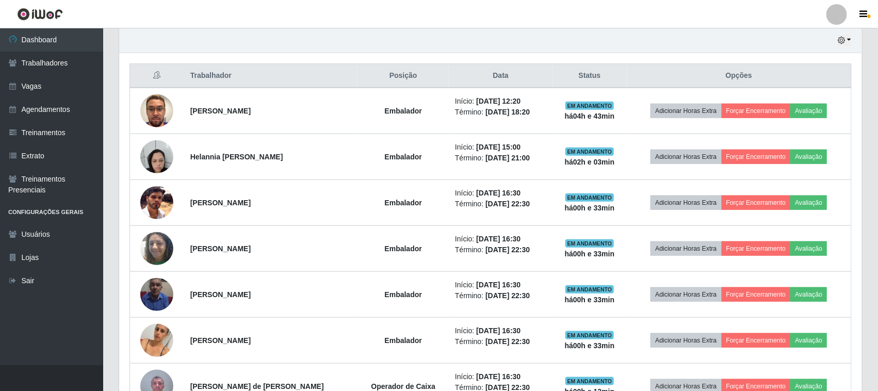
scroll to position [369, 0]
